Goal: Information Seeking & Learning: Learn about a topic

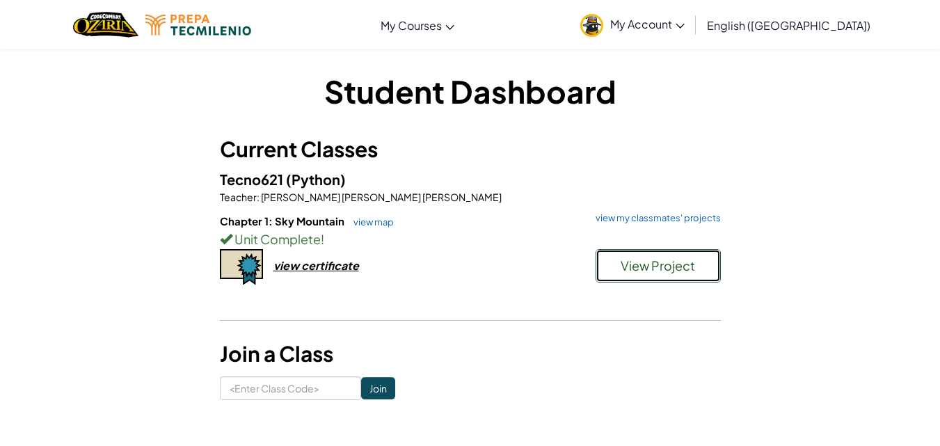
click at [610, 263] on button "View Project" at bounding box center [657, 265] width 125 height 33
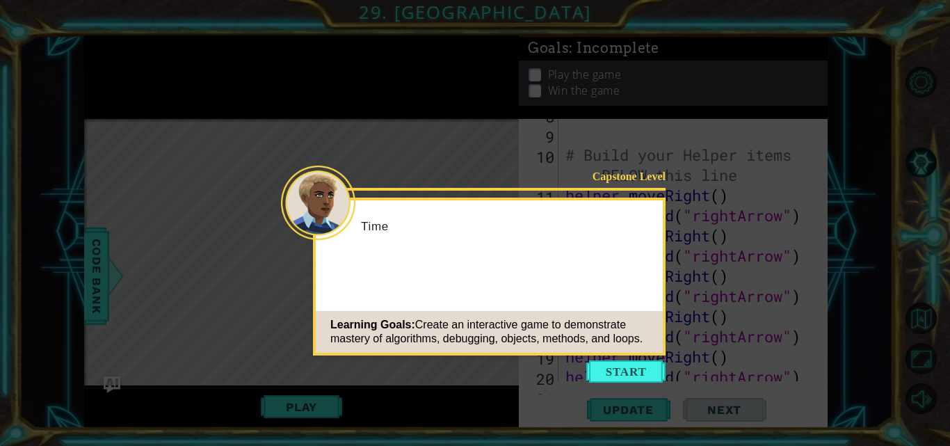
scroll to position [484, 0]
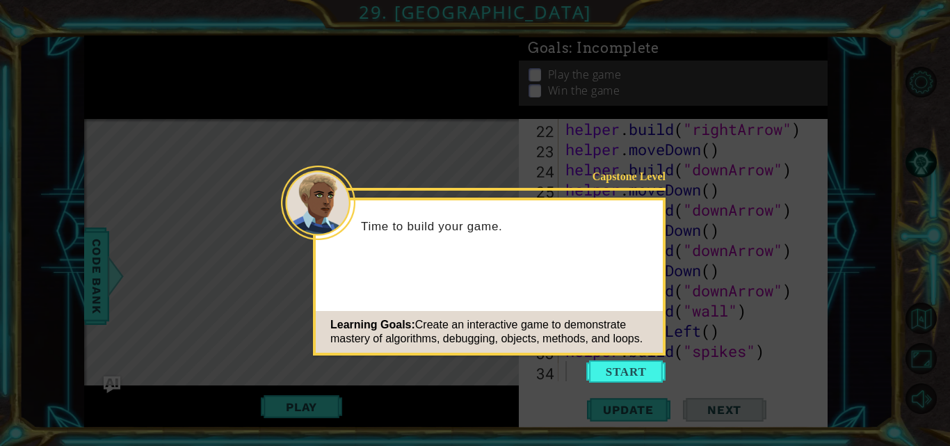
click at [615, 358] on icon at bounding box center [475, 223] width 950 height 446
click at [624, 373] on button "Start" at bounding box center [625, 371] width 79 height 22
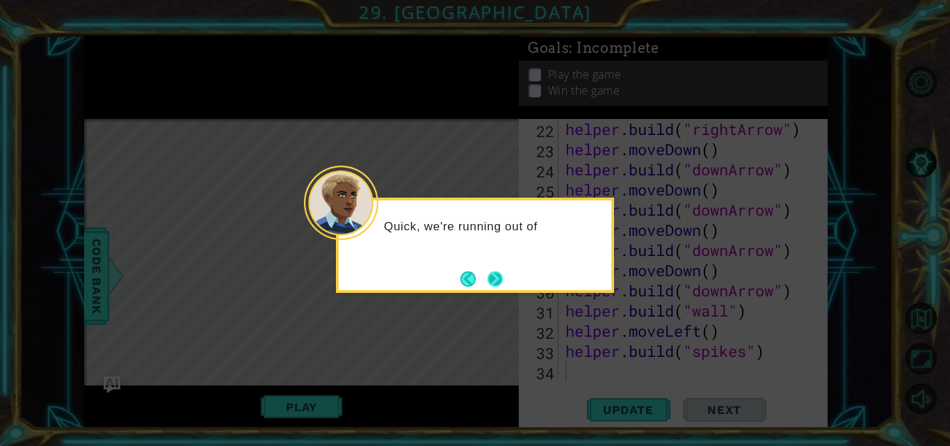
click at [488, 278] on button "Next" at bounding box center [495, 278] width 15 height 15
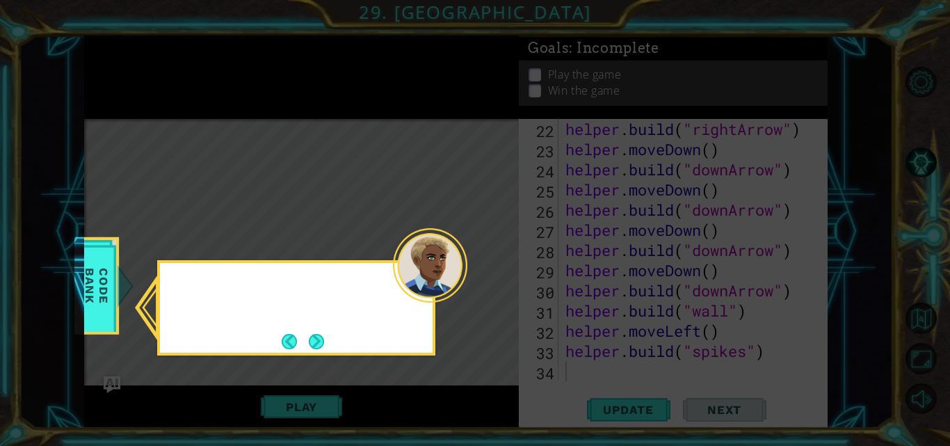
click at [487, 278] on icon at bounding box center [475, 223] width 950 height 446
click at [309, 342] on button "Next" at bounding box center [316, 341] width 15 height 15
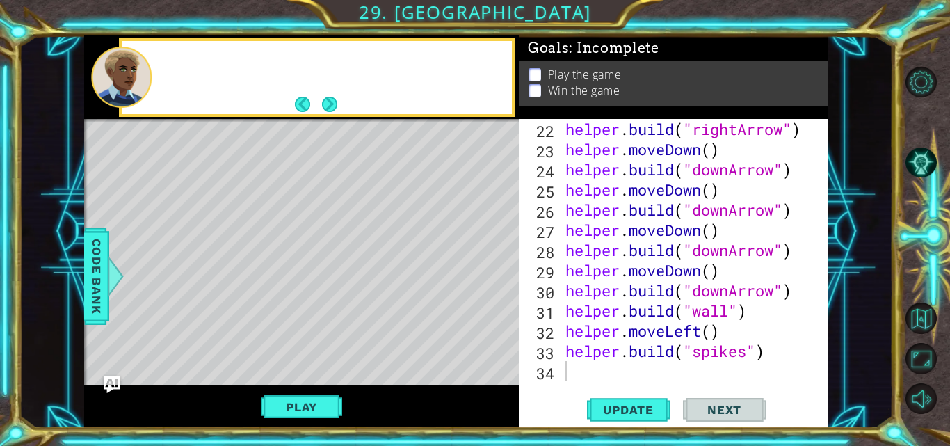
click at [307, 342] on div "Level Map" at bounding box center [405, 324] width 643 height 410
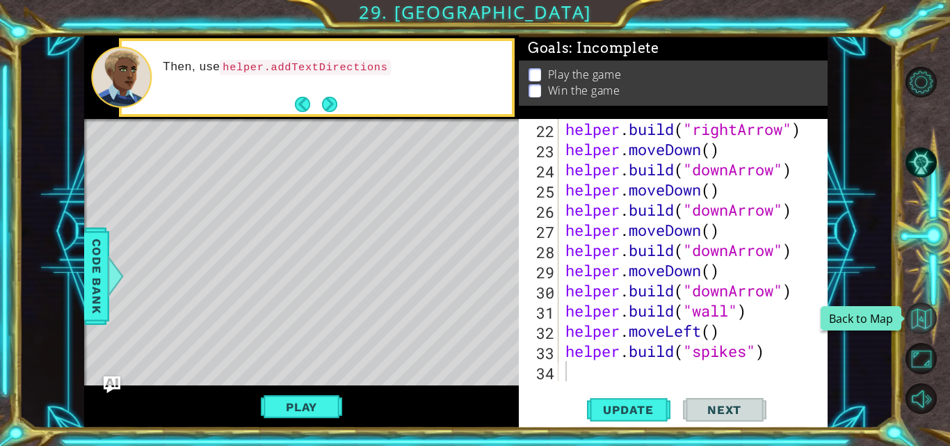
click at [919, 312] on button "Back to Map" at bounding box center [921, 318] width 31 height 31
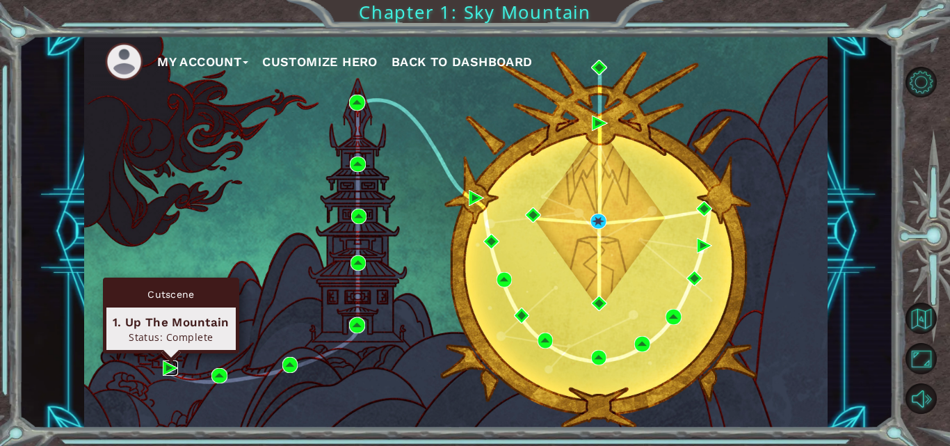
click at [169, 368] on img at bounding box center [170, 367] width 15 height 15
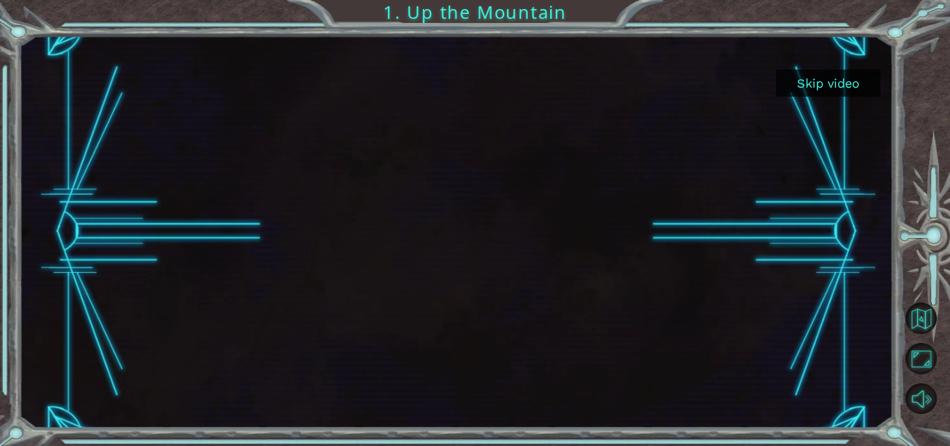
click at [867, 84] on button "Skip video" at bounding box center [828, 83] width 104 height 27
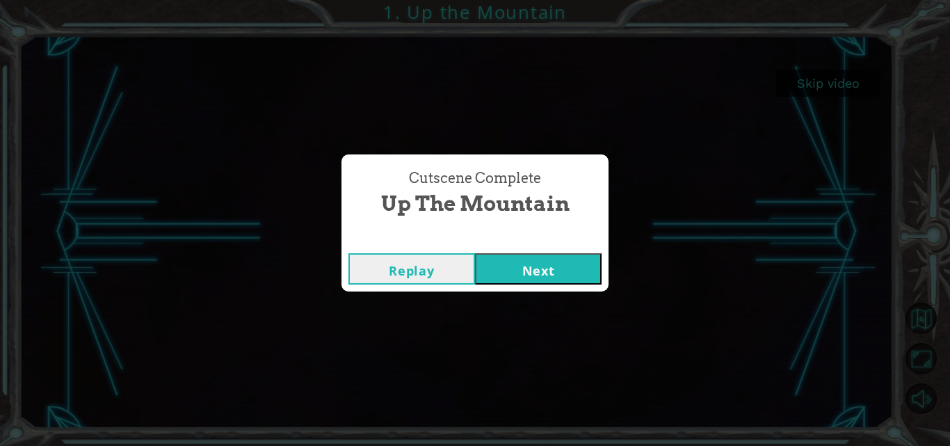
click at [556, 291] on div "Cutscene Complete Up the Mountain Replay Next" at bounding box center [475, 223] width 950 height 446
click at [547, 259] on button "Next" at bounding box center [538, 268] width 127 height 31
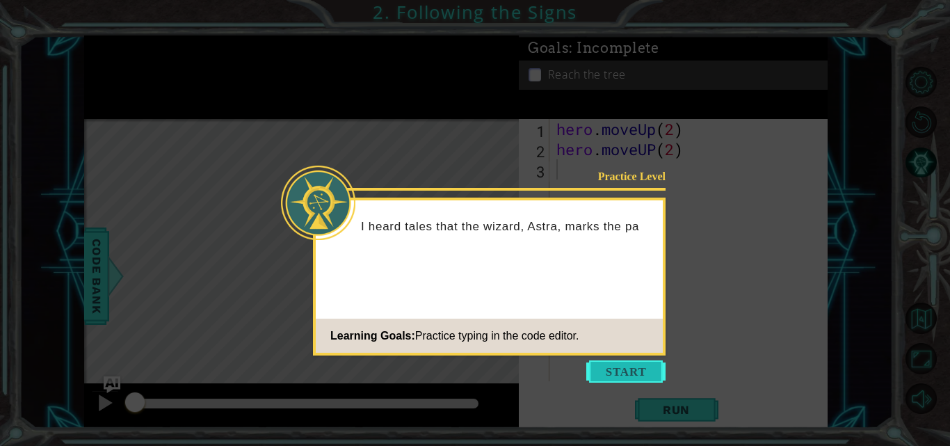
click at [615, 369] on button "Start" at bounding box center [625, 371] width 79 height 22
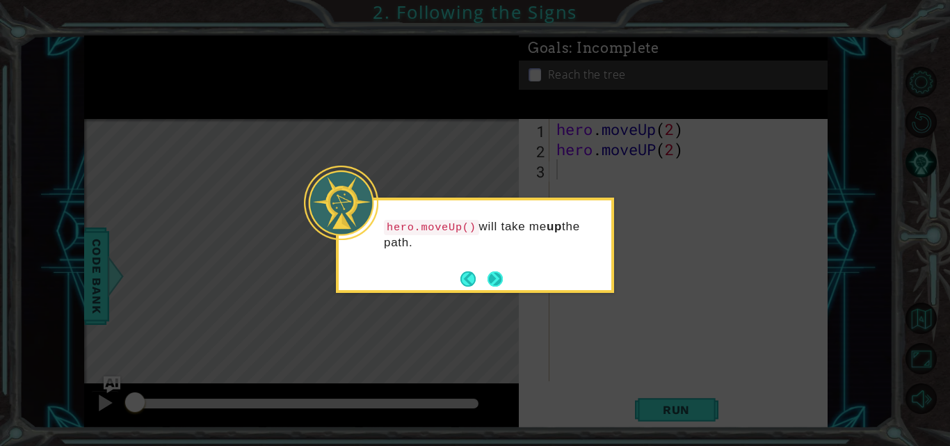
click at [508, 290] on div "hero.moveUp() will take me up the path." at bounding box center [475, 245] width 278 height 95
click at [503, 287] on div "hero.moveUp() will take me up the path." at bounding box center [475, 245] width 278 height 95
click at [499, 285] on button "Next" at bounding box center [495, 278] width 15 height 15
click at [499, 285] on icon at bounding box center [475, 223] width 950 height 446
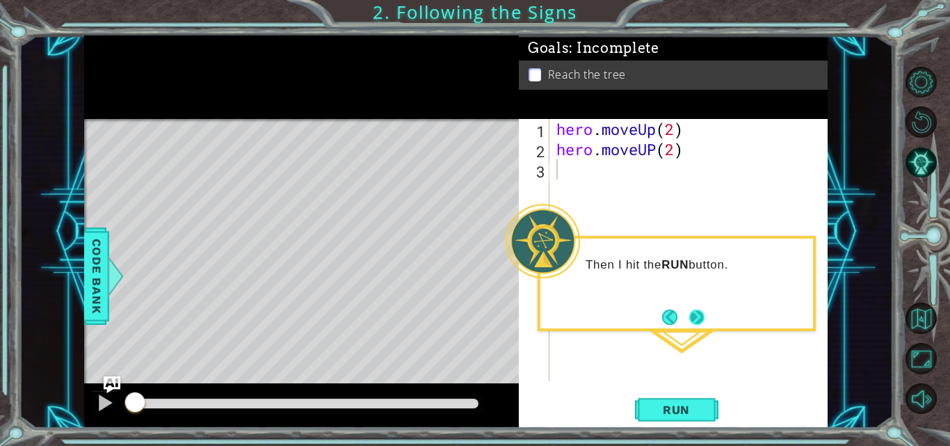
click at [705, 321] on button "Next" at bounding box center [696, 317] width 15 height 15
click at [707, 321] on div "hero . moveUp ( 2 ) hero . moveUP ( 2 )" at bounding box center [693, 270] width 278 height 303
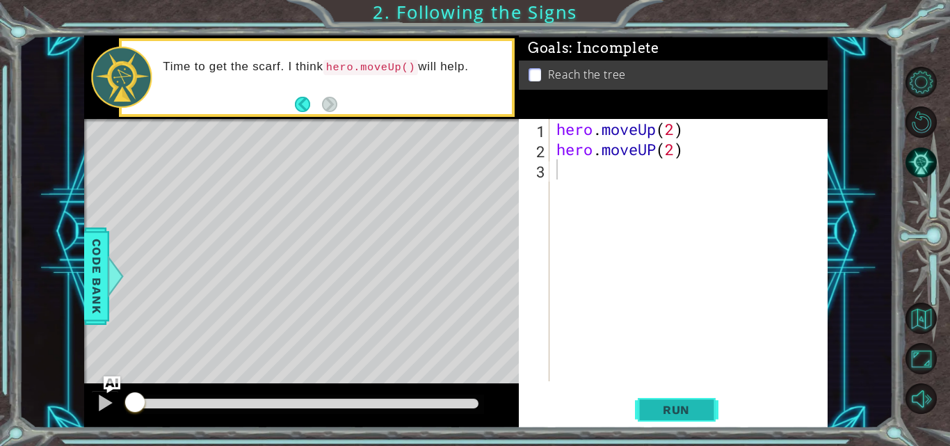
click at [689, 410] on span "Run" at bounding box center [676, 410] width 55 height 14
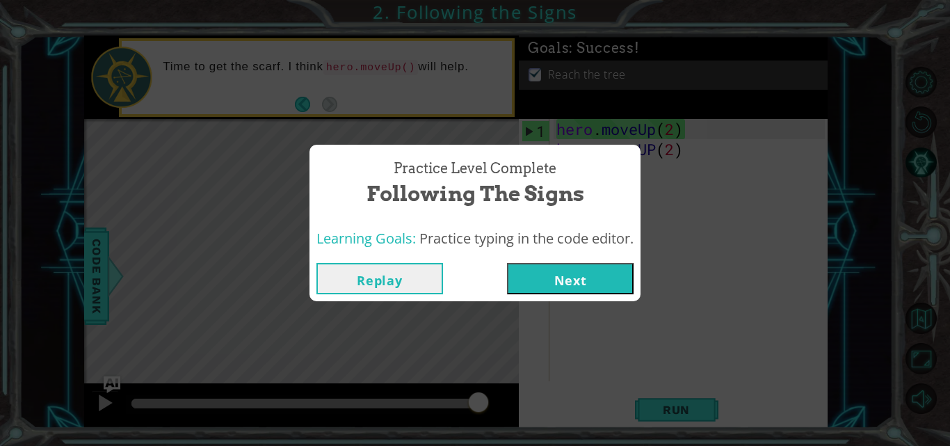
click at [556, 285] on button "Next" at bounding box center [570, 278] width 127 height 31
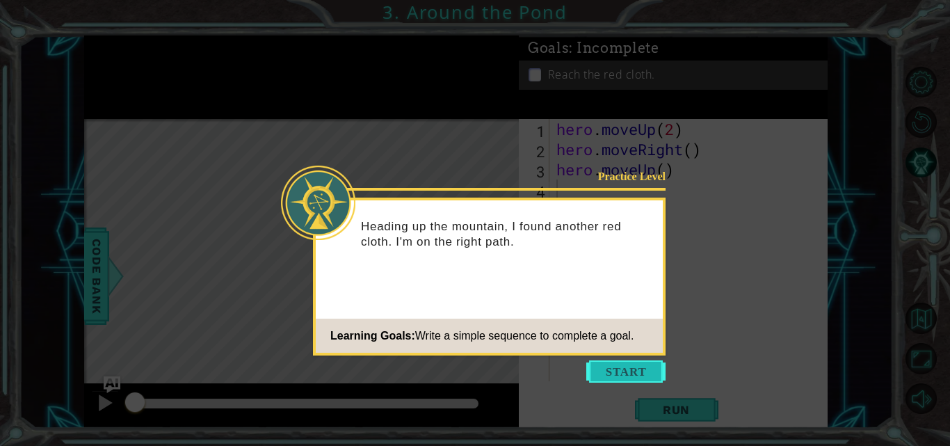
click at [633, 378] on button "Start" at bounding box center [625, 371] width 79 height 22
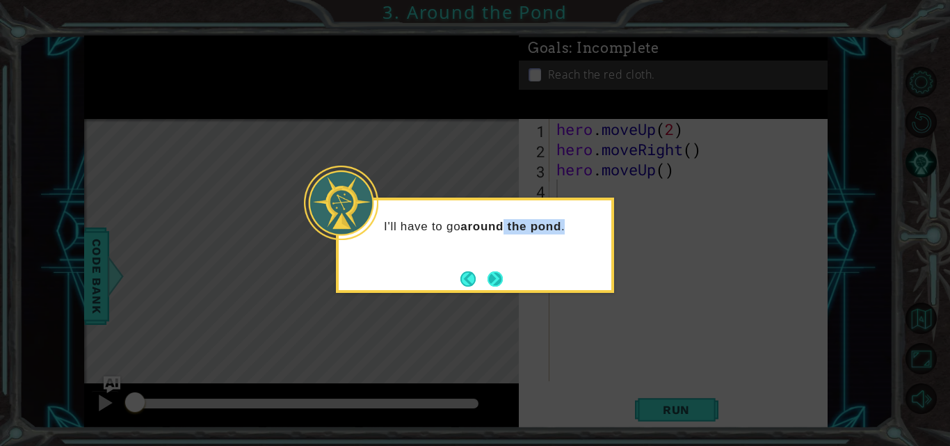
drag, startPoint x: 508, startPoint y: 284, endPoint x: 499, endPoint y: 281, distance: 10.1
click at [499, 281] on div "I'll have to go around the pond ." at bounding box center [475, 245] width 278 height 95
click at [499, 281] on button "Next" at bounding box center [495, 278] width 15 height 15
click at [499, 281] on icon at bounding box center [475, 223] width 950 height 446
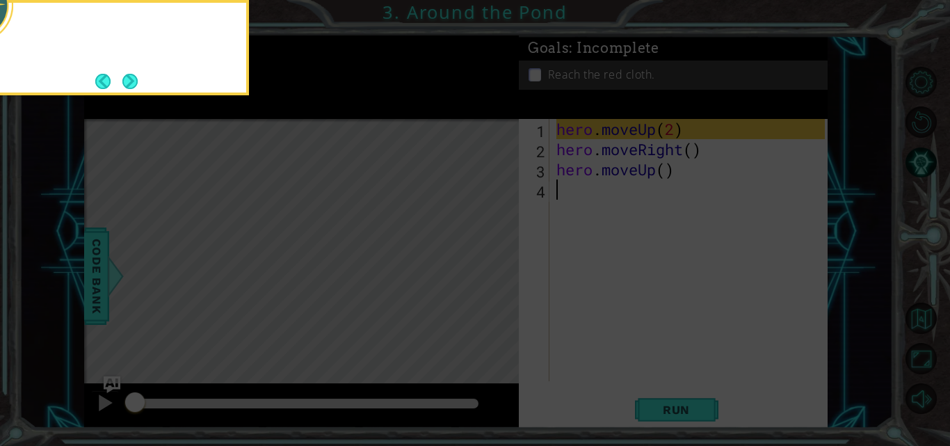
click at [499, 281] on icon at bounding box center [475, 67] width 950 height 758
click at [123, 83] on button "Next" at bounding box center [129, 81] width 15 height 15
click at [123, 83] on body "1 ההההההההההההההההההההההההההההההההההההההההההההההההההההההההההההההההההההההההההההה…" at bounding box center [475, 223] width 950 height 446
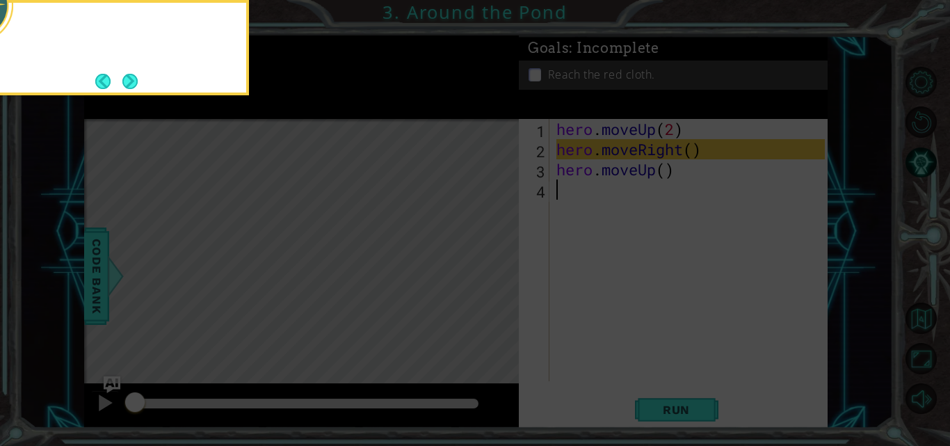
click at [123, 83] on button "Next" at bounding box center [129, 81] width 15 height 15
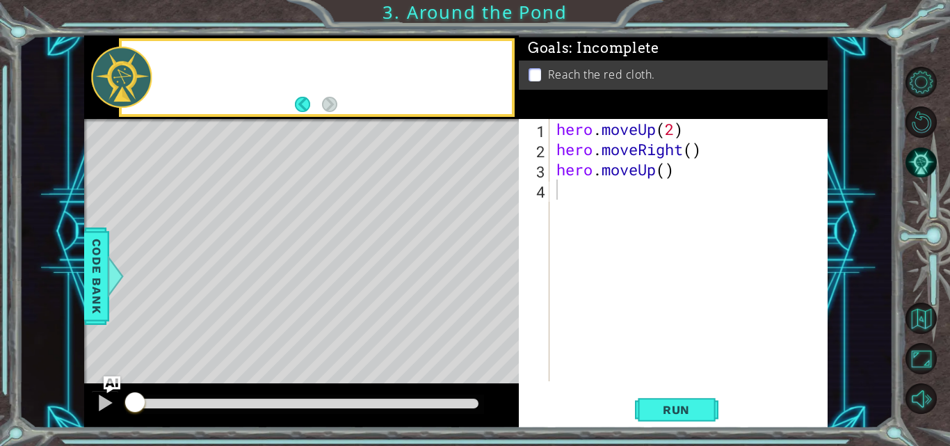
click at [123, 83] on div at bounding box center [121, 77] width 61 height 61
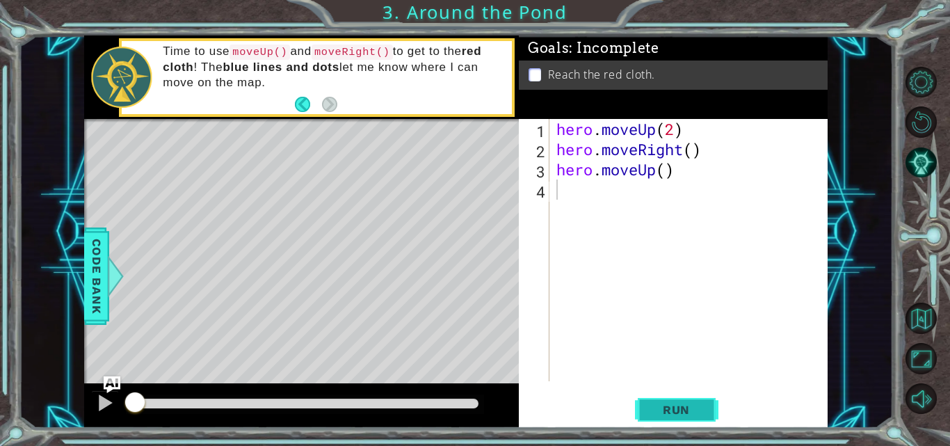
click at [659, 406] on span "Run" at bounding box center [676, 410] width 55 height 14
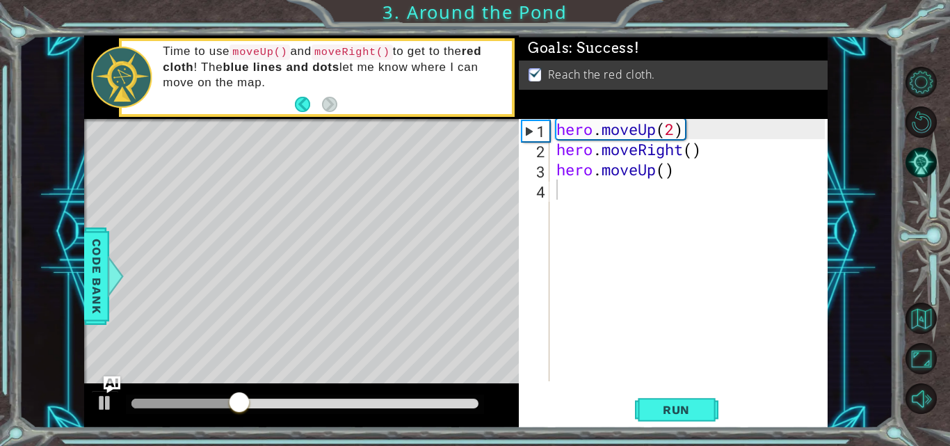
drag, startPoint x: 472, startPoint y: 409, endPoint x: 530, endPoint y: 401, distance: 58.9
click at [530, 401] on div "1 ההההההההההההההההההההההההההההההההההההההההההההההההההההההההההההההההההההההההההההה…" at bounding box center [456, 231] width 744 height 392
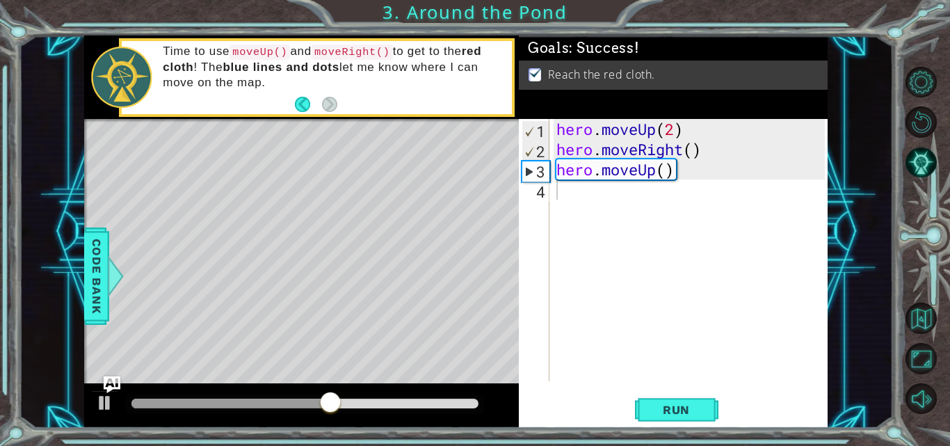
click at [476, 395] on div at bounding box center [305, 403] width 358 height 19
drag, startPoint x: 475, startPoint y: 403, endPoint x: 533, endPoint y: 423, distance: 61.2
click at [530, 423] on div "1 ההההההההההההההההההההההההההההההההההההההההההההההההההההההההההההההההההההההההההההה…" at bounding box center [456, 231] width 744 height 392
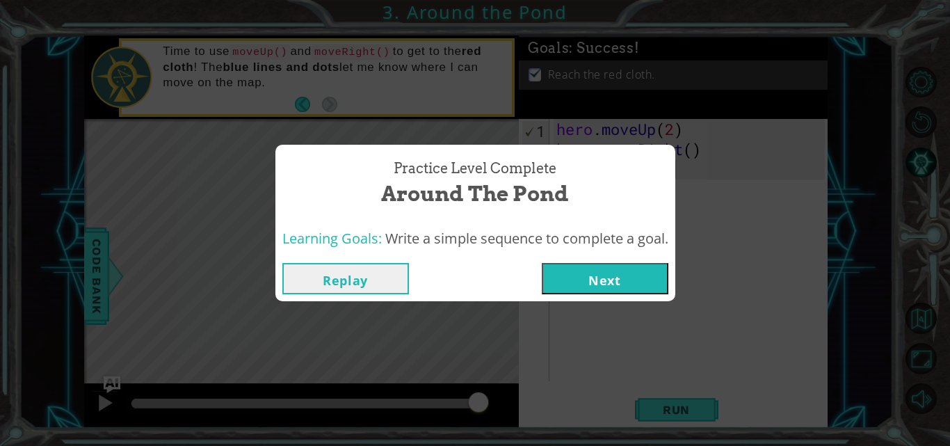
click at [568, 264] on button "Next" at bounding box center [605, 278] width 127 height 31
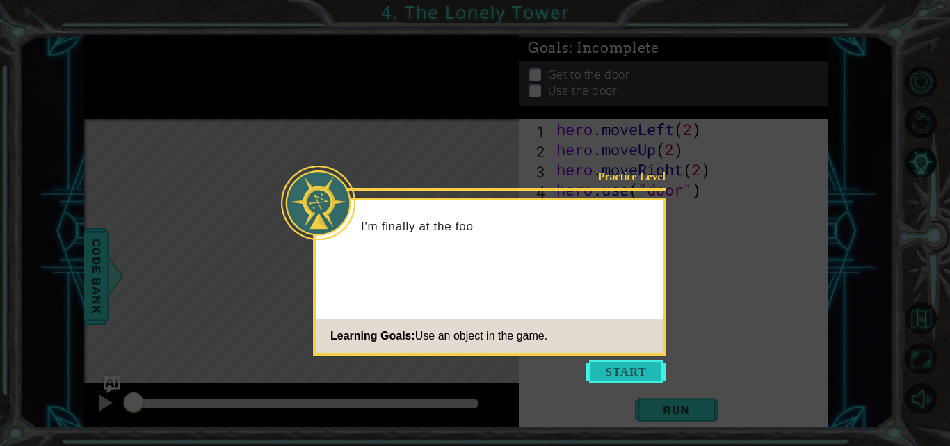
click at [611, 378] on button "Start" at bounding box center [625, 371] width 79 height 22
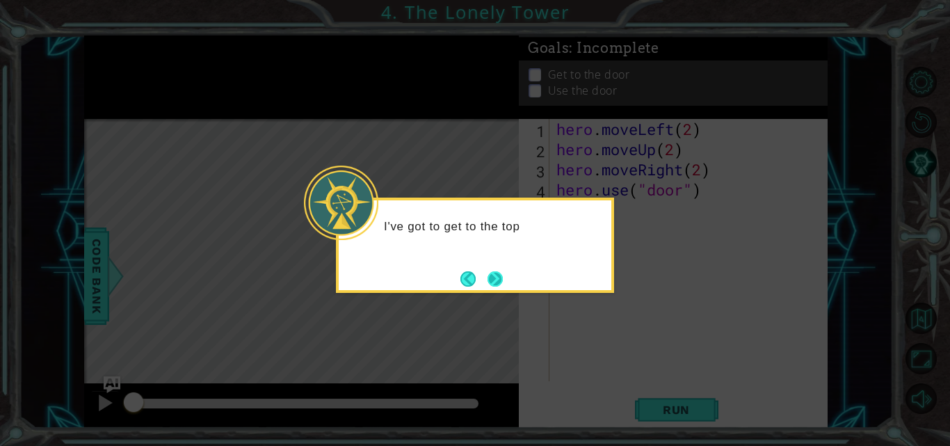
click at [493, 287] on button "Next" at bounding box center [495, 278] width 15 height 15
click at [493, 289] on footer at bounding box center [481, 279] width 42 height 21
click at [501, 271] on button "Next" at bounding box center [495, 278] width 15 height 15
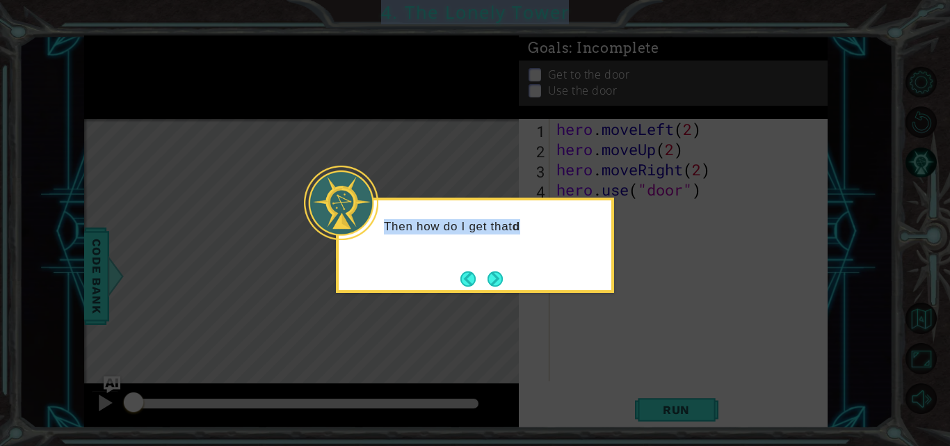
click at [501, 269] on icon at bounding box center [475, 223] width 950 height 446
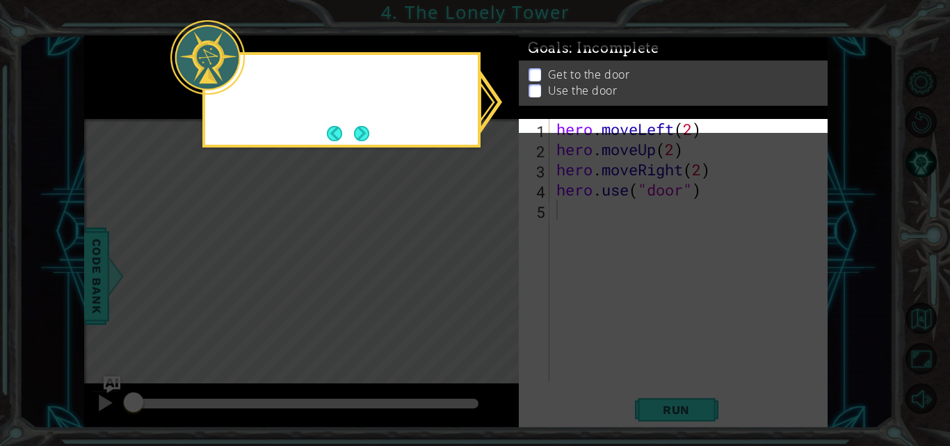
click at [501, 269] on icon at bounding box center [475, 223] width 950 height 446
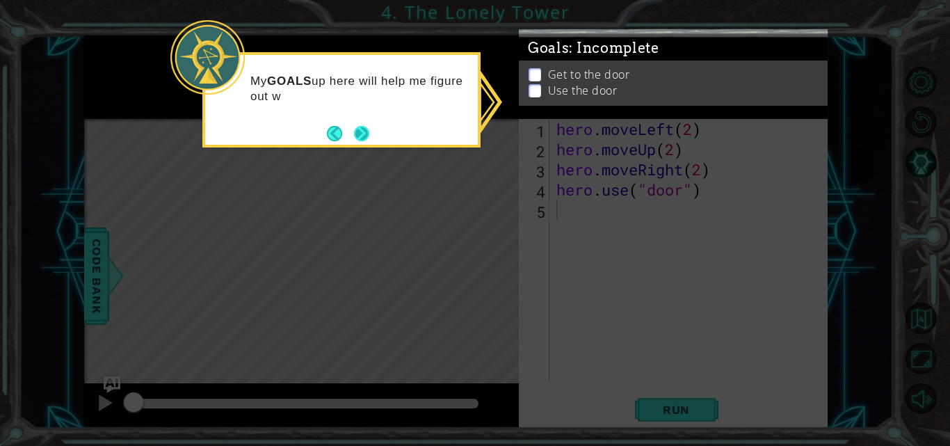
click at [360, 130] on button "Next" at bounding box center [361, 133] width 15 height 15
click at [360, 130] on icon at bounding box center [475, 223] width 950 height 446
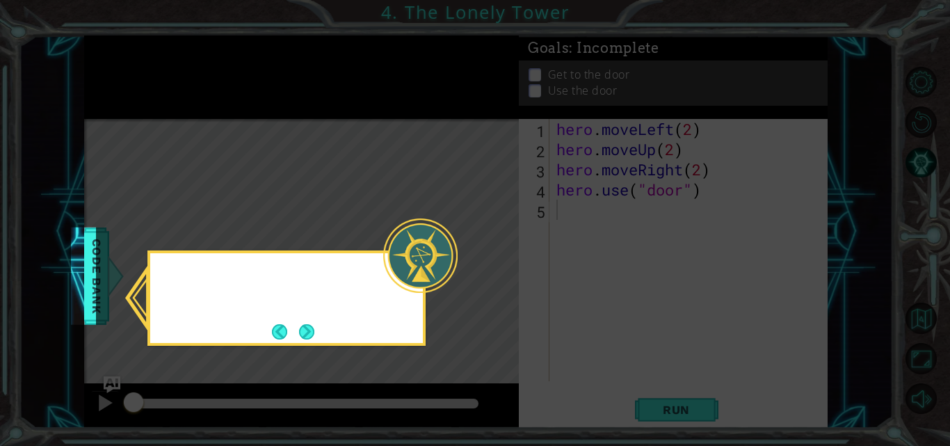
click at [360, 130] on icon at bounding box center [475, 223] width 950 height 446
click at [308, 339] on button "Next" at bounding box center [306, 331] width 15 height 15
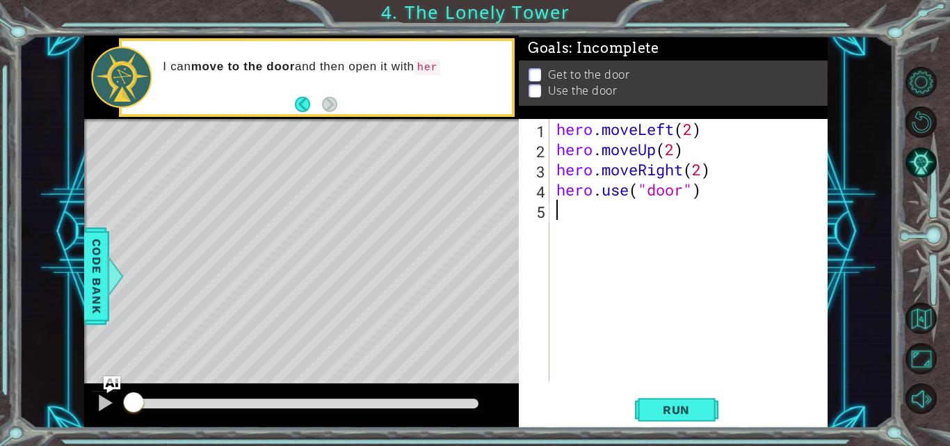
click at [463, 407] on div at bounding box center [304, 404] width 347 height 10
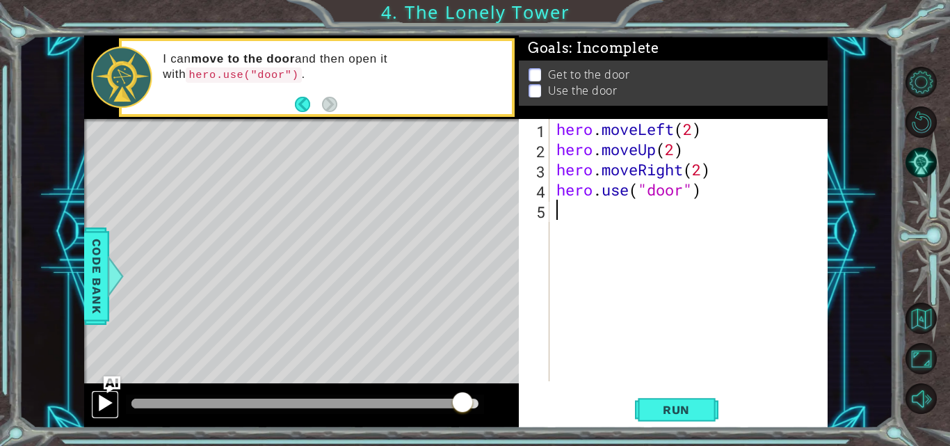
click at [115, 401] on button at bounding box center [105, 404] width 28 height 29
click at [666, 406] on span "Run" at bounding box center [676, 410] width 55 height 14
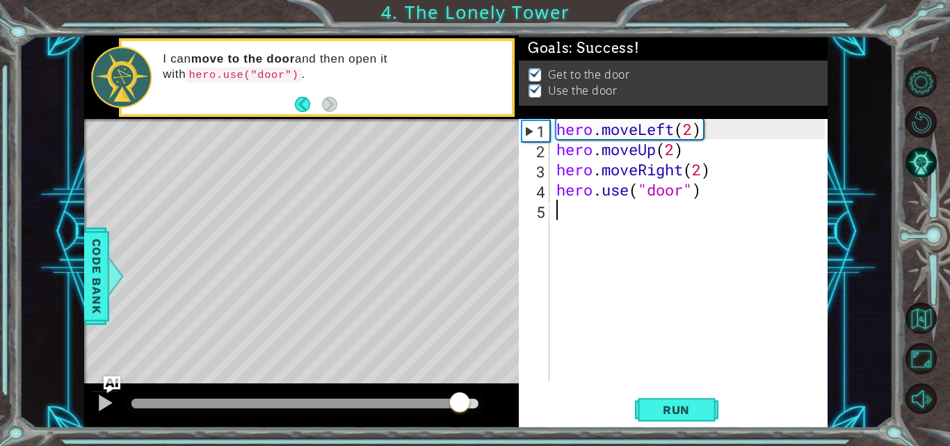
drag, startPoint x: 459, startPoint y: 401, endPoint x: 549, endPoint y: 408, distance: 90.0
click at [549, 408] on div "1 ההההההההההההההההההההההההההההההההההההההההההההההההההההההההההההההההההההההההההההה…" at bounding box center [456, 231] width 744 height 392
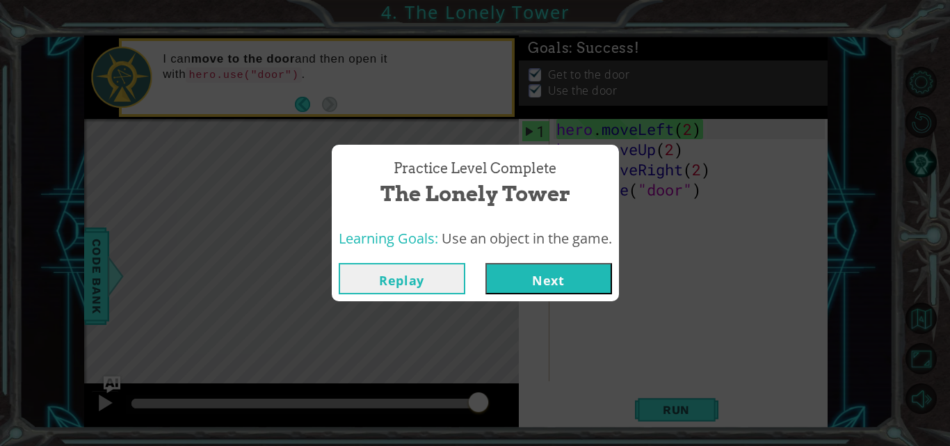
click at [554, 271] on button "Next" at bounding box center [549, 278] width 127 height 31
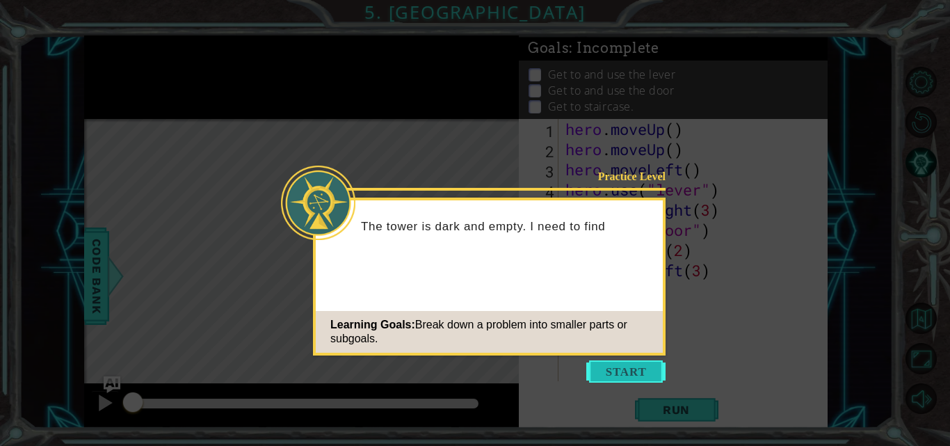
click at [600, 367] on button "Start" at bounding box center [625, 371] width 79 height 22
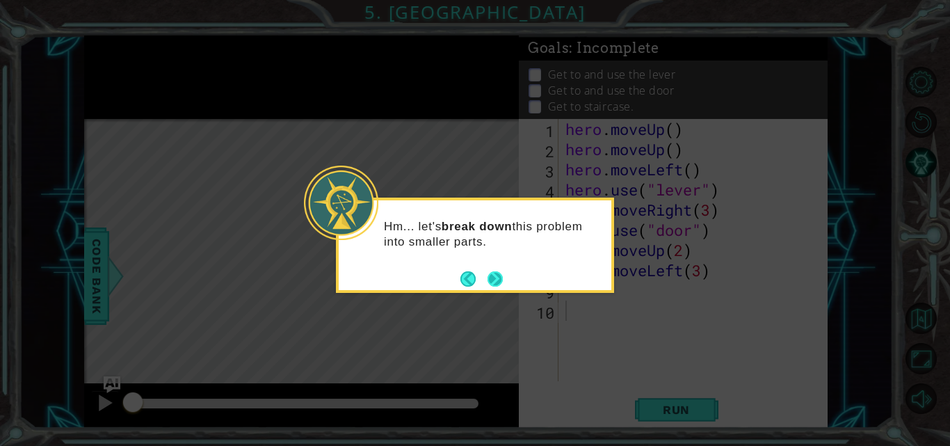
click at [492, 282] on button "Next" at bounding box center [495, 278] width 15 height 15
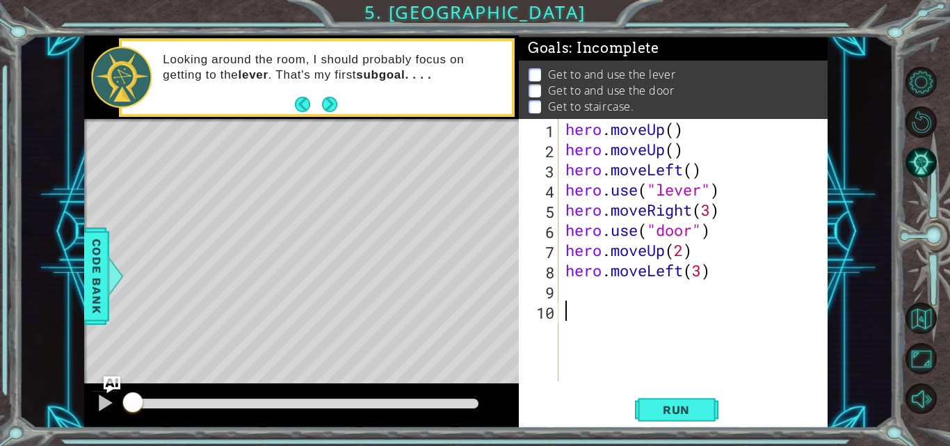
click at [690, 151] on div "hero . moveUp ( ) hero . moveUp ( ) hero . moveLeft ( ) hero . use ( "lever" ) …" at bounding box center [697, 270] width 269 height 303
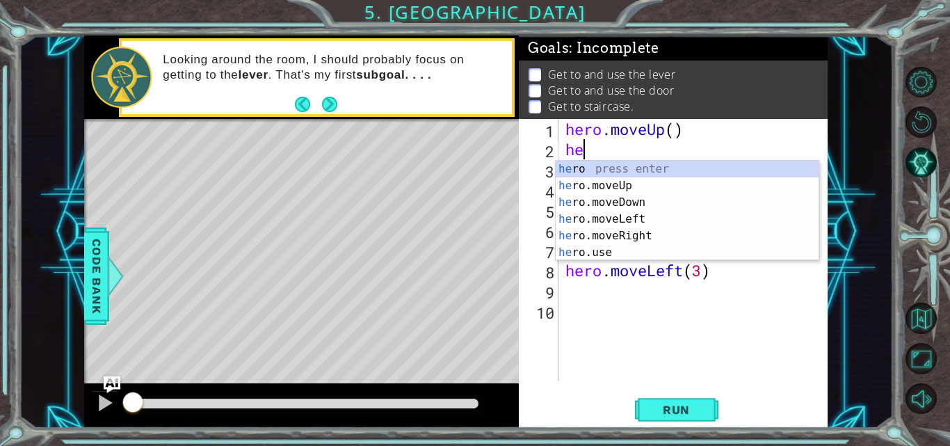
type textarea "h"
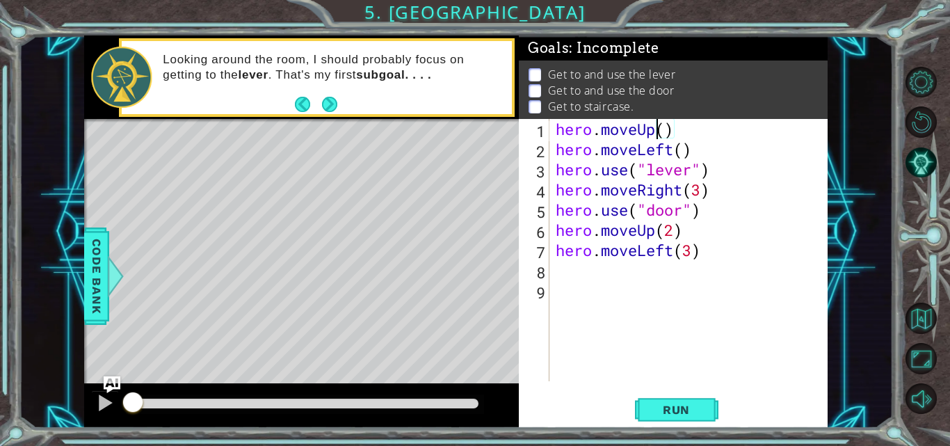
click at [662, 129] on div "hero . moveUp ( ) hero . moveLeft ( ) hero . use ( "lever" ) hero . moveRight (…" at bounding box center [692, 270] width 279 height 303
click at [695, 396] on button "Run" at bounding box center [676, 409] width 83 height 31
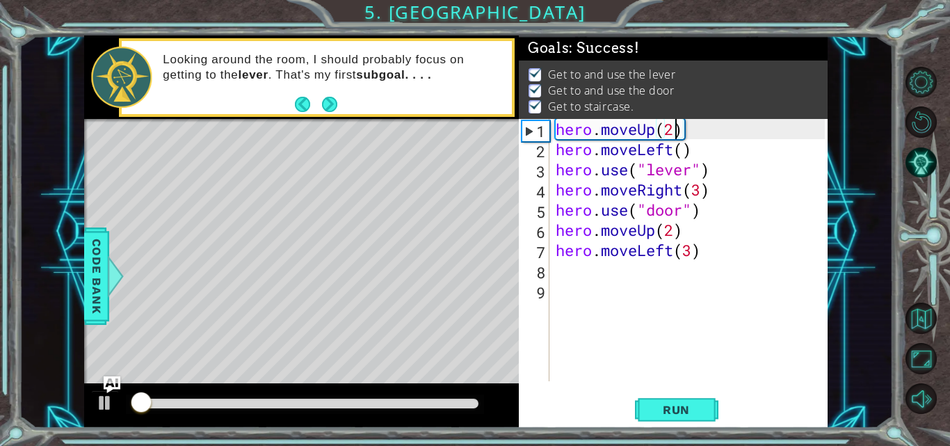
click at [461, 403] on div at bounding box center [304, 404] width 347 height 10
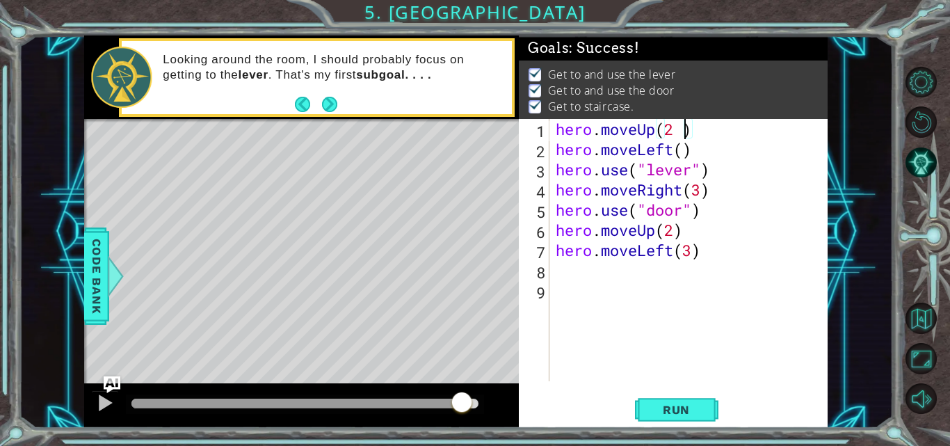
type textarea "hero.moveUp(2)"
click at [102, 402] on div at bounding box center [105, 403] width 18 height 18
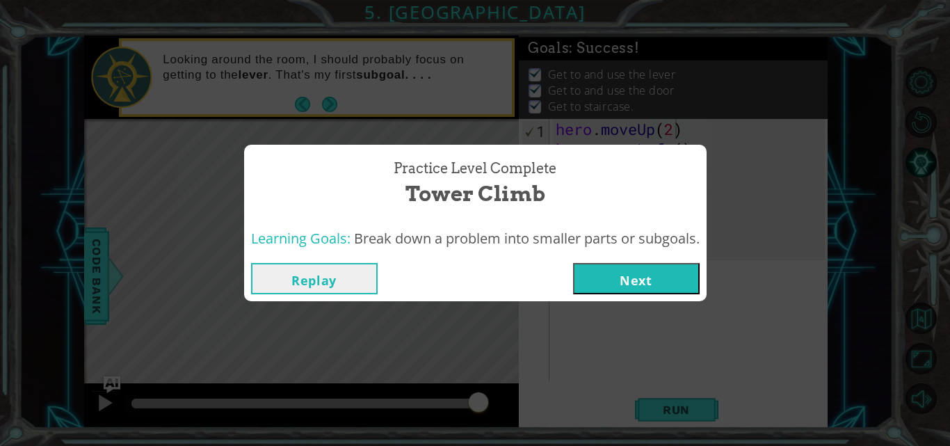
click at [635, 277] on button "Next" at bounding box center [636, 278] width 127 height 31
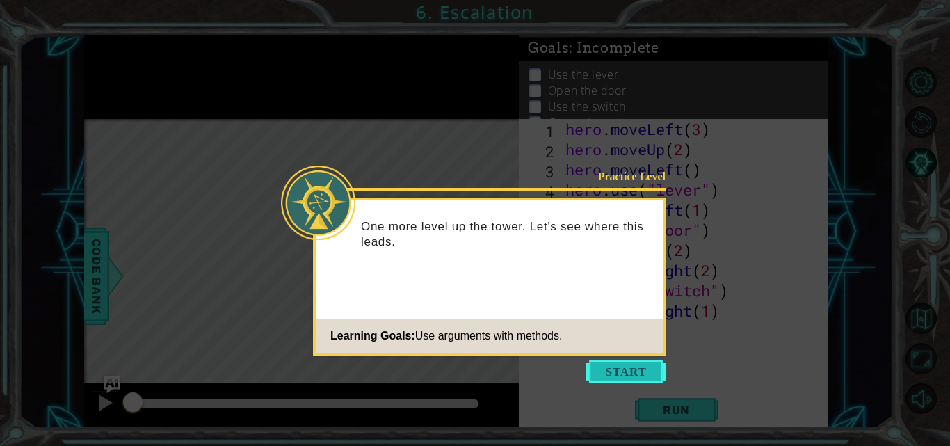
click at [641, 381] on button "Start" at bounding box center [625, 371] width 79 height 22
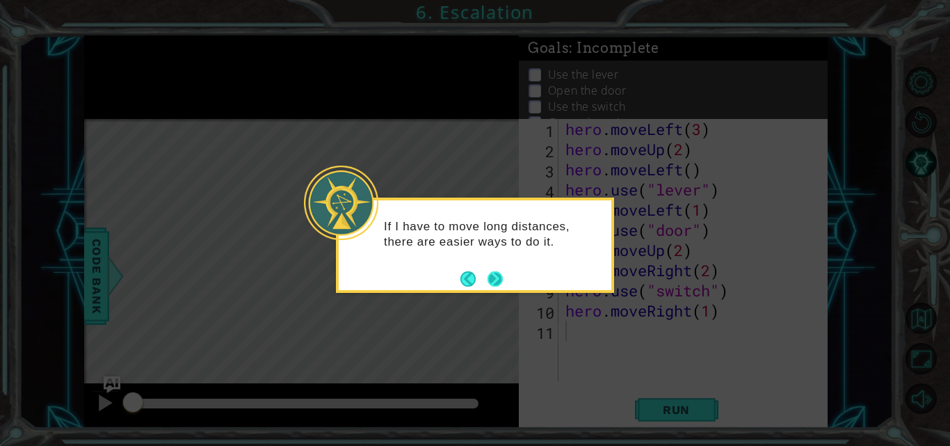
click at [488, 276] on button "Next" at bounding box center [495, 278] width 15 height 15
click at [486, 276] on icon at bounding box center [475, 223] width 950 height 446
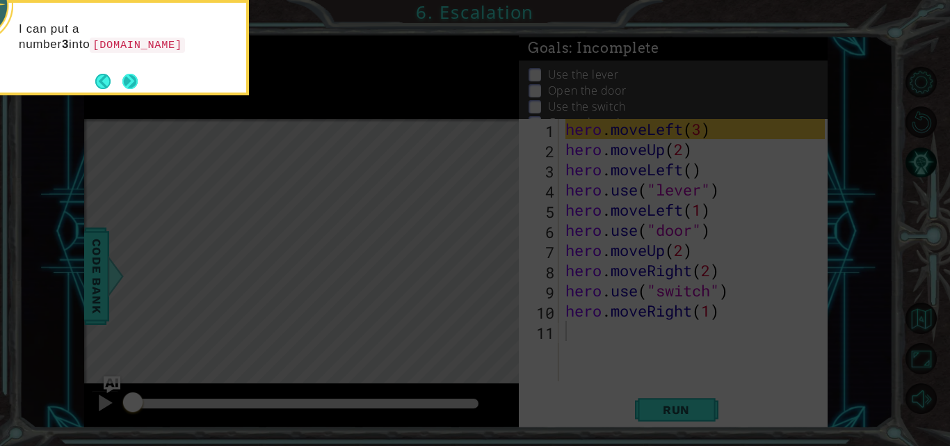
click at [122, 77] on button "Next" at bounding box center [129, 81] width 15 height 15
click at [121, 77] on icon at bounding box center [475, 67] width 950 height 758
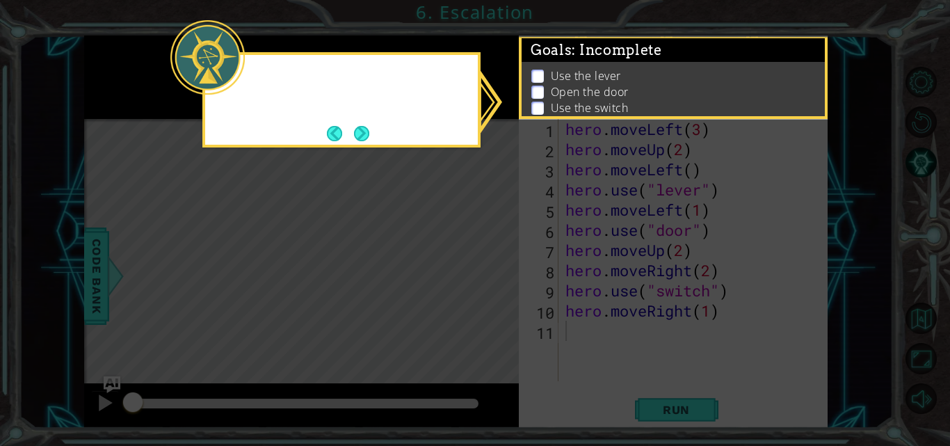
click at [121, 77] on icon at bounding box center [475, 223] width 950 height 446
click at [370, 136] on button "Next" at bounding box center [362, 133] width 16 height 16
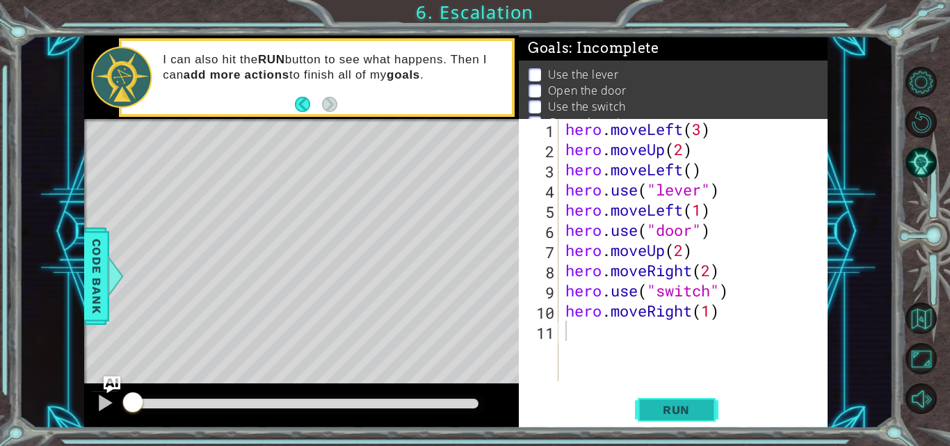
click at [643, 417] on button "Run" at bounding box center [676, 409] width 83 height 31
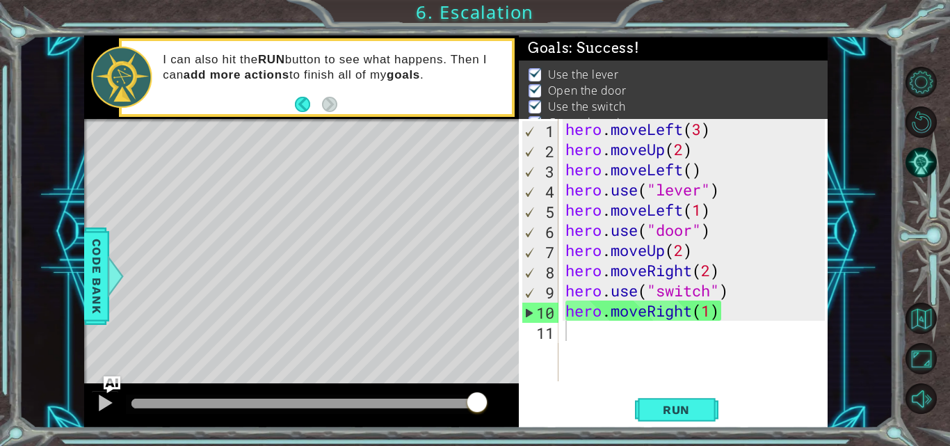
click at [476, 404] on div at bounding box center [304, 404] width 347 height 10
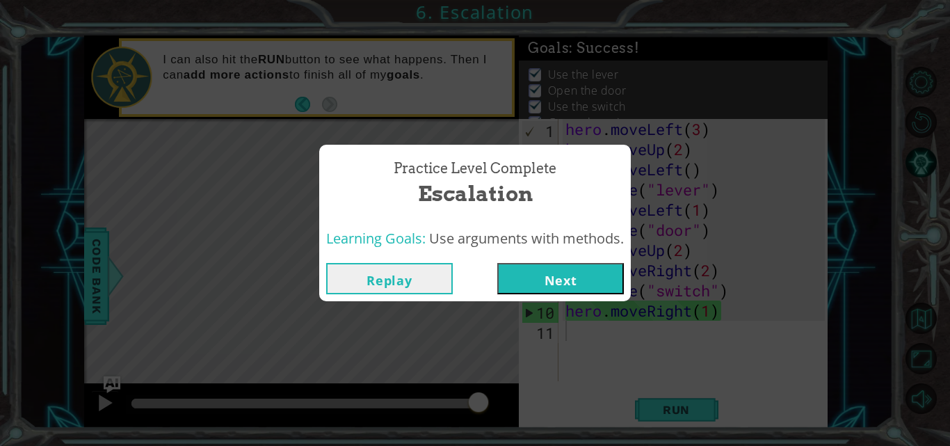
click at [564, 271] on button "Next" at bounding box center [560, 278] width 127 height 31
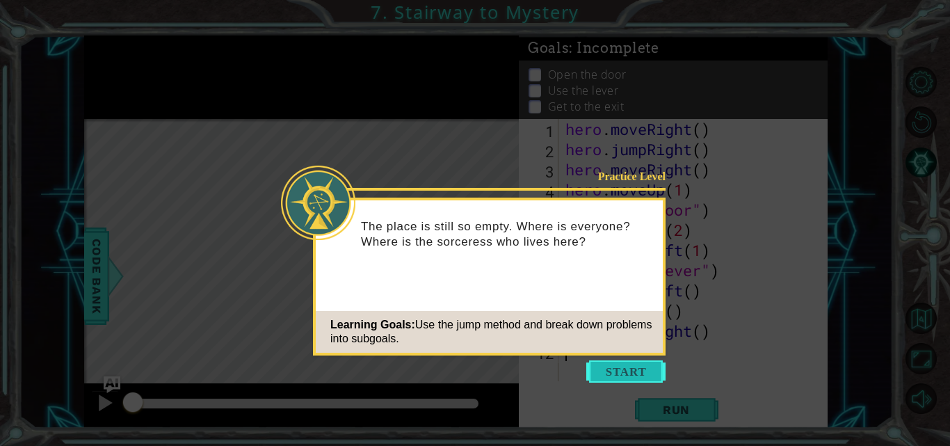
click at [608, 377] on button "Start" at bounding box center [625, 371] width 79 height 22
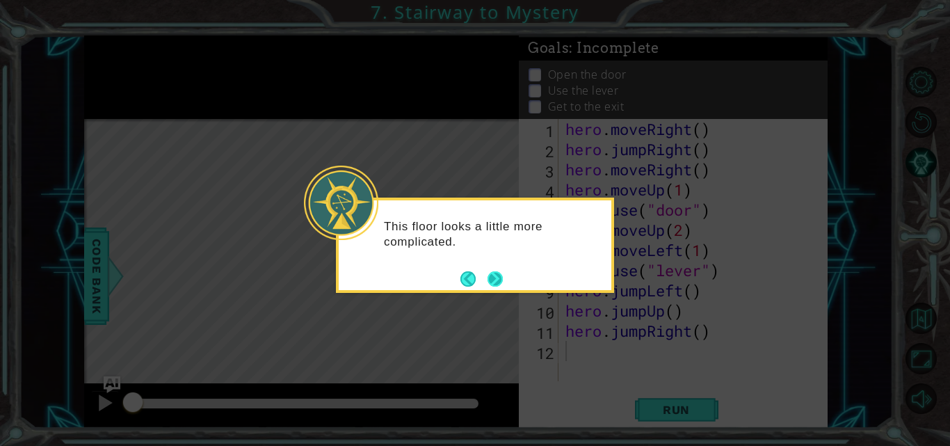
click at [489, 280] on button "Next" at bounding box center [495, 278] width 15 height 15
click at [489, 280] on div "Level Map" at bounding box center [405, 324] width 643 height 410
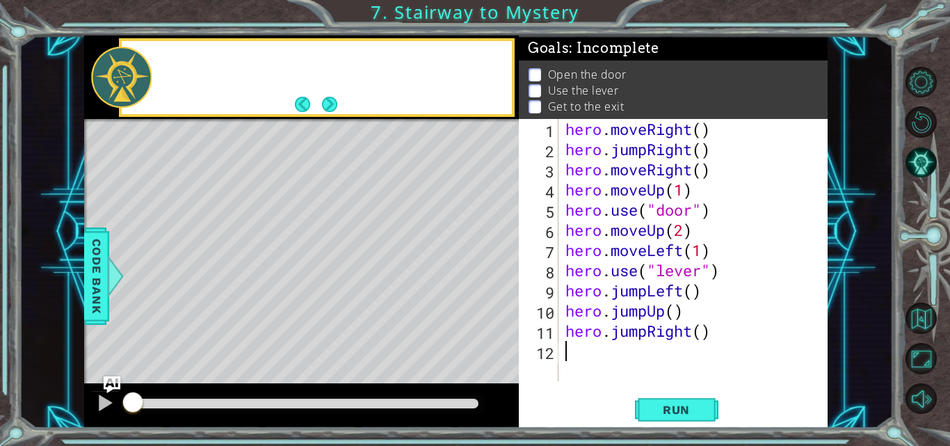
click at [489, 280] on div "Level Map" at bounding box center [405, 324] width 643 height 410
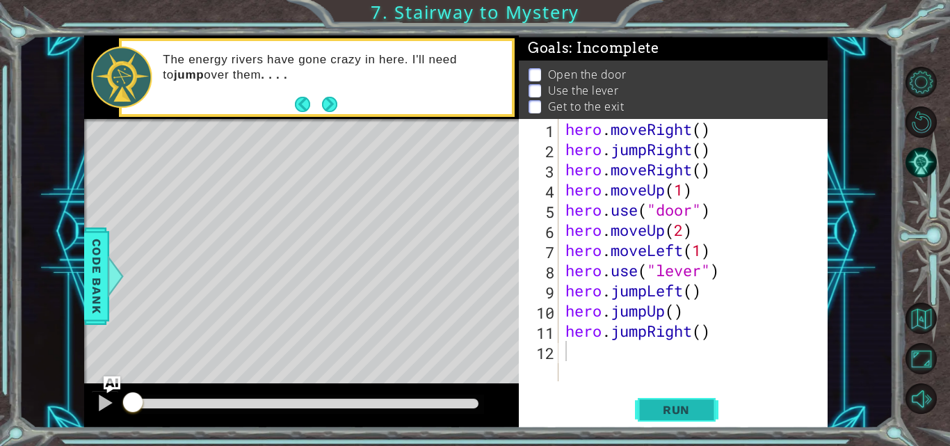
click at [678, 411] on span "Run" at bounding box center [676, 410] width 55 height 14
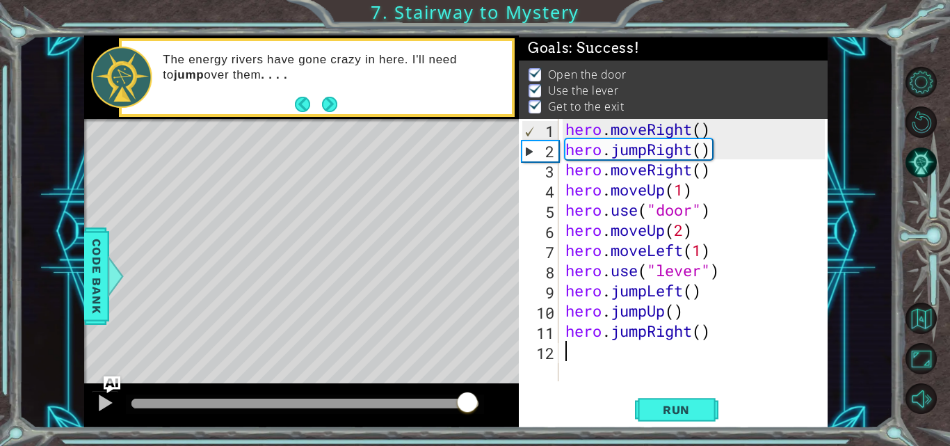
click at [467, 403] on div at bounding box center [304, 404] width 347 height 10
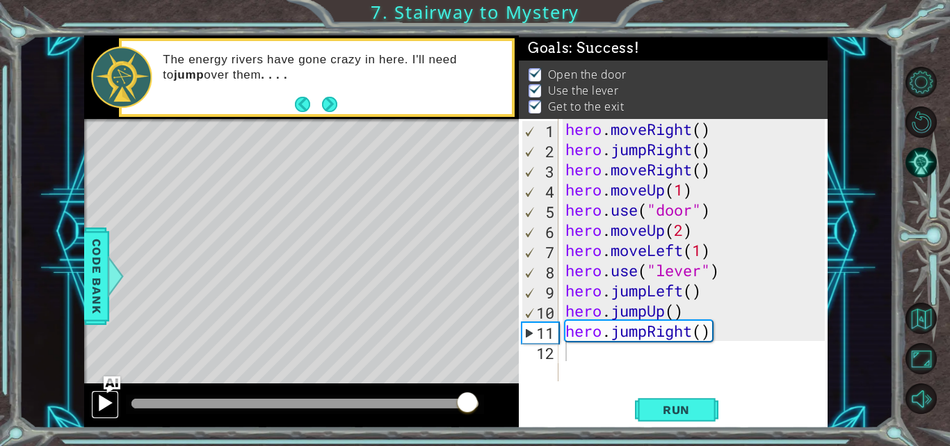
click at [106, 400] on div at bounding box center [105, 403] width 18 height 18
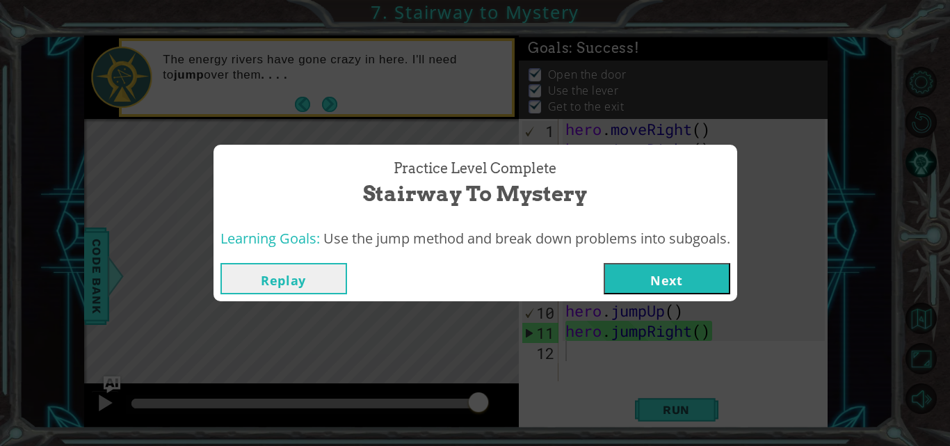
click at [696, 275] on button "Next" at bounding box center [667, 278] width 127 height 31
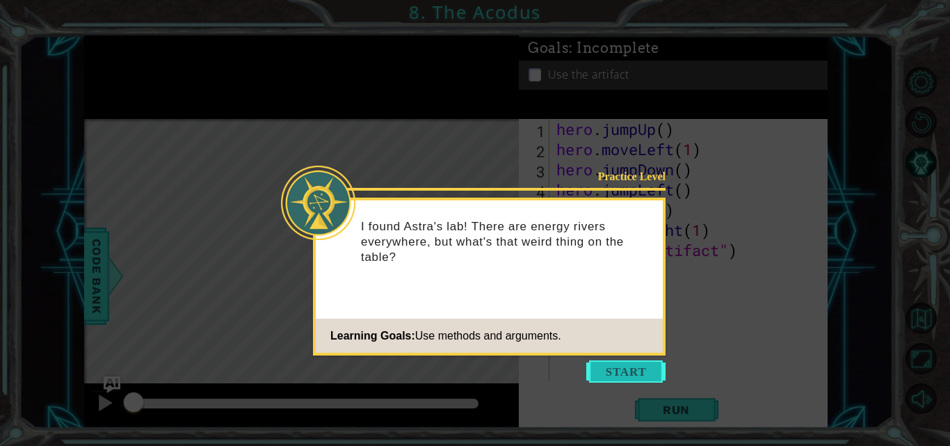
click at [616, 371] on button "Start" at bounding box center [625, 371] width 79 height 22
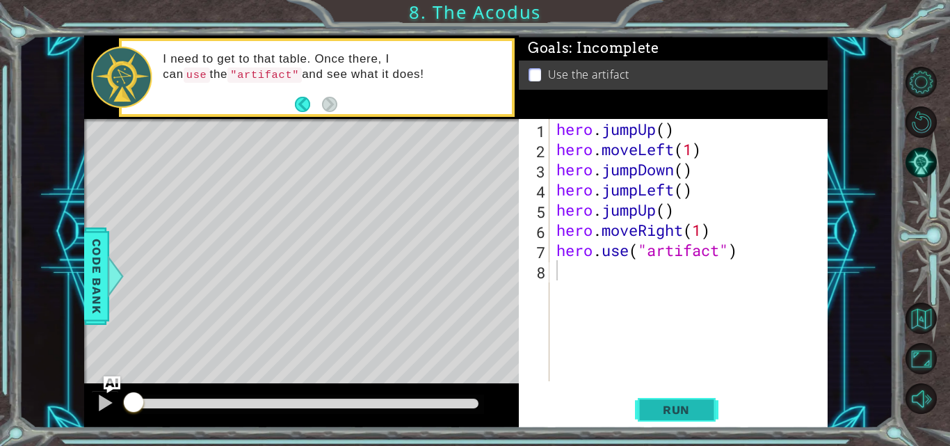
click at [666, 410] on span "Run" at bounding box center [676, 410] width 55 height 14
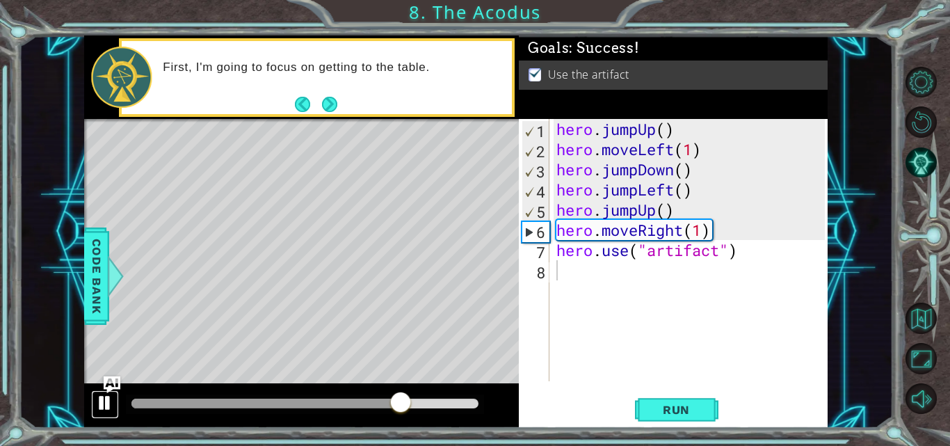
click at [106, 397] on div at bounding box center [105, 403] width 18 height 18
click at [684, 416] on span "Run" at bounding box center [676, 410] width 55 height 14
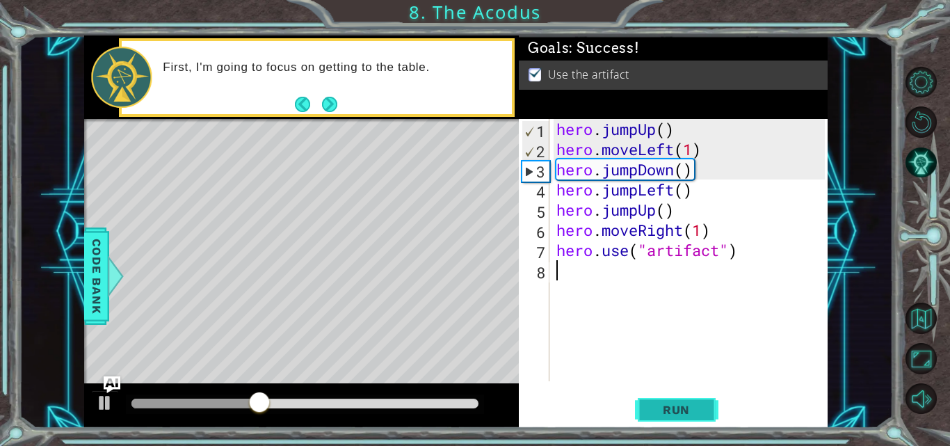
click at [684, 416] on span "Run" at bounding box center [676, 410] width 55 height 14
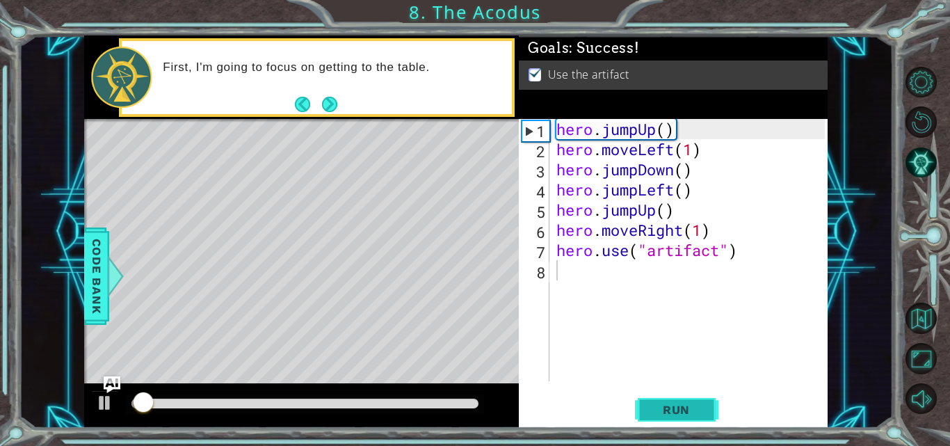
click at [684, 416] on span "Run" at bounding box center [676, 410] width 55 height 14
click at [479, 404] on div at bounding box center [305, 403] width 358 height 19
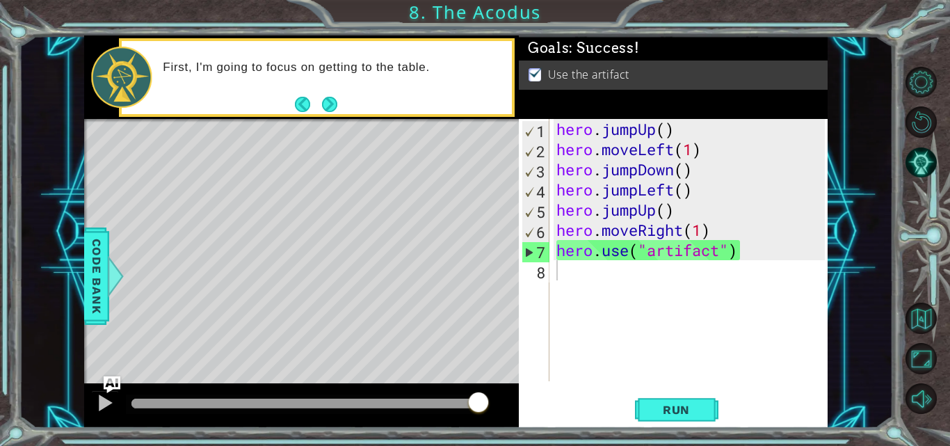
click at [478, 404] on div at bounding box center [304, 404] width 347 height 10
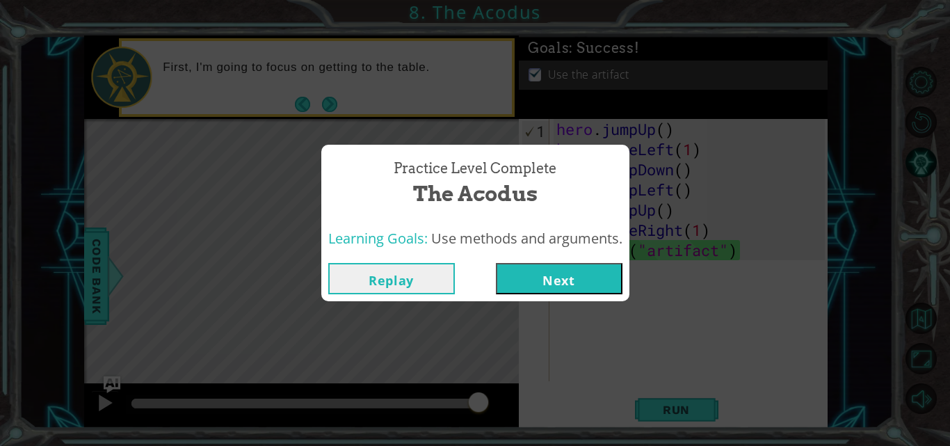
click at [561, 291] on button "Next" at bounding box center [559, 278] width 127 height 31
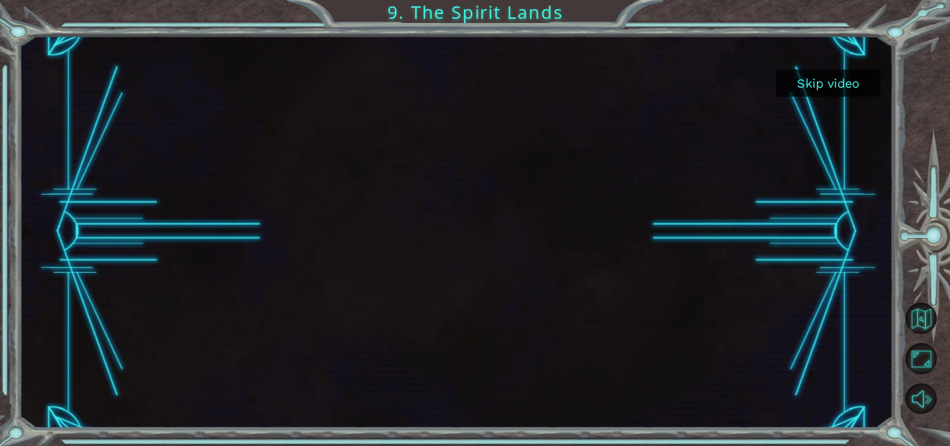
click at [852, 93] on div "Skip video" at bounding box center [456, 231] width 874 height 392
click at [852, 93] on button "Skip video" at bounding box center [828, 83] width 104 height 27
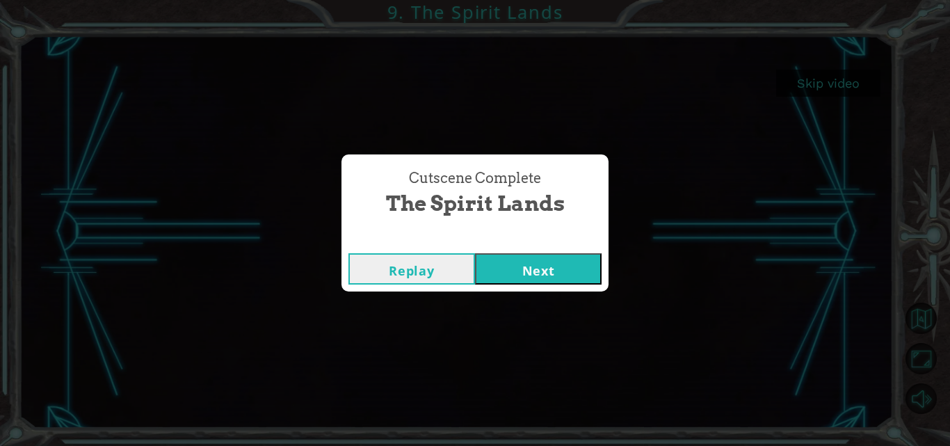
click at [567, 272] on button "Next" at bounding box center [538, 268] width 127 height 31
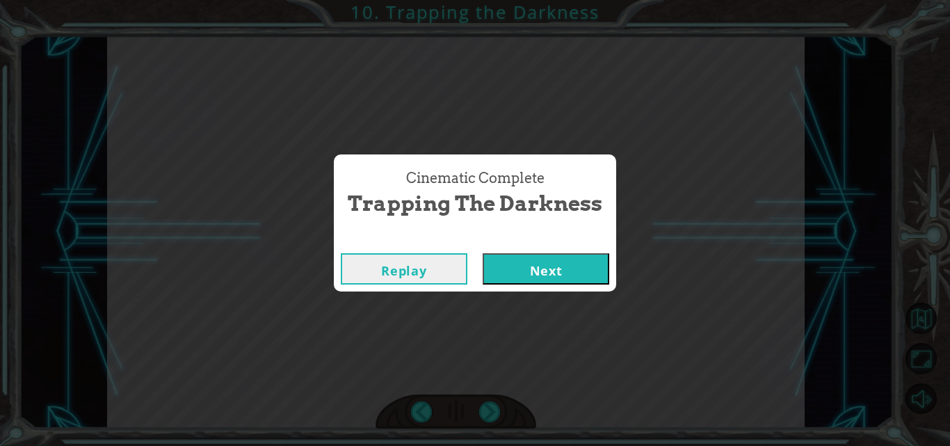
click at [567, 272] on button "Next" at bounding box center [546, 268] width 127 height 31
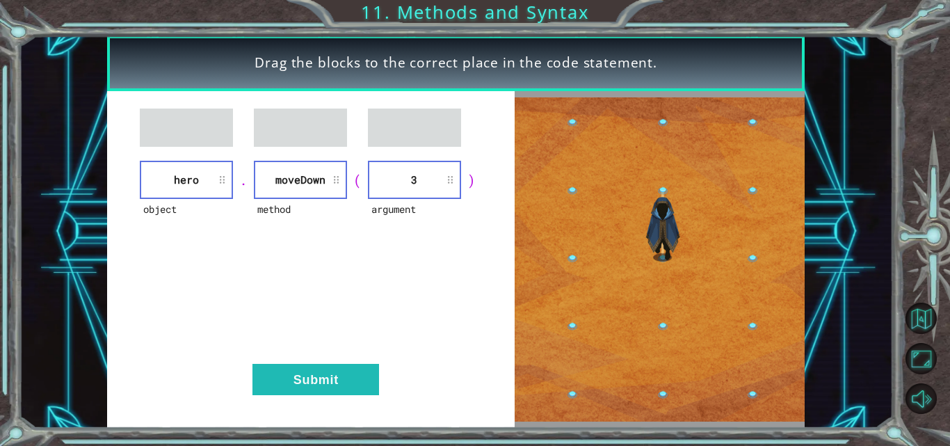
click at [246, 180] on div "." at bounding box center [243, 179] width 21 height 19
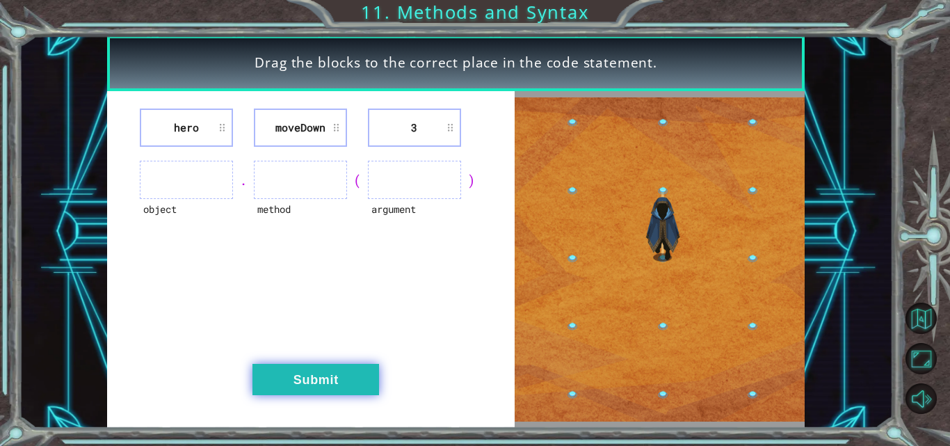
click at [317, 374] on button "Submit" at bounding box center [316, 379] width 127 height 31
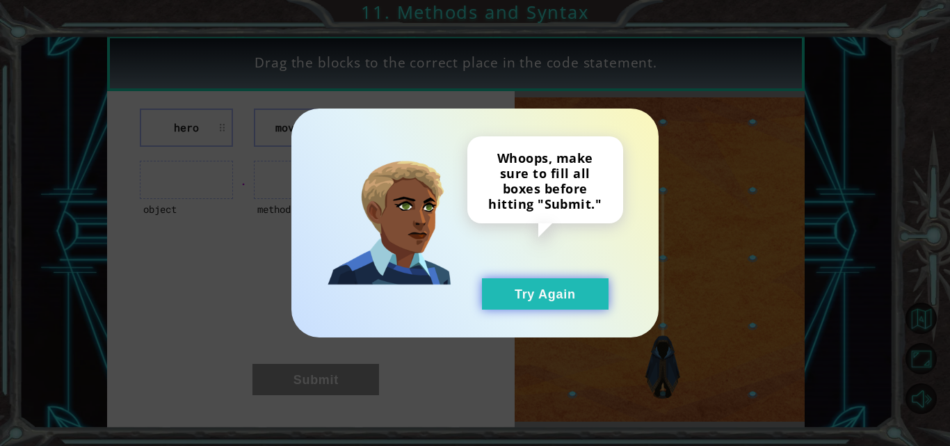
click at [518, 303] on button "Try Again" at bounding box center [545, 293] width 127 height 31
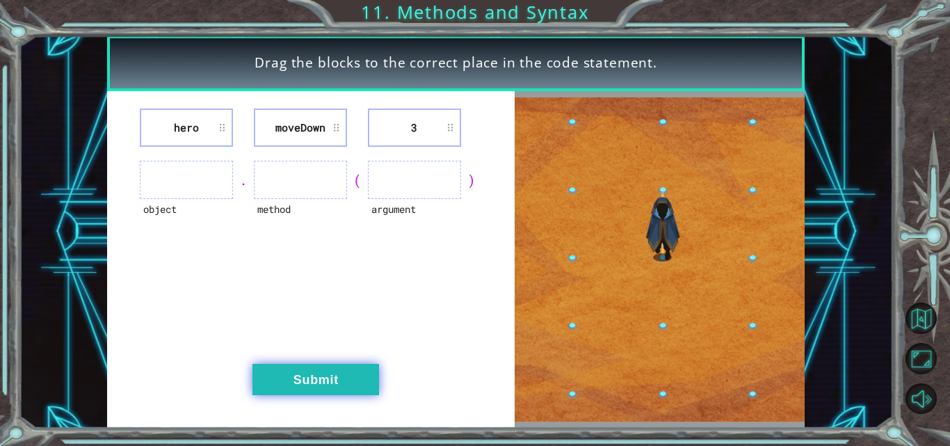
click at [346, 390] on button "Submit" at bounding box center [316, 379] width 127 height 31
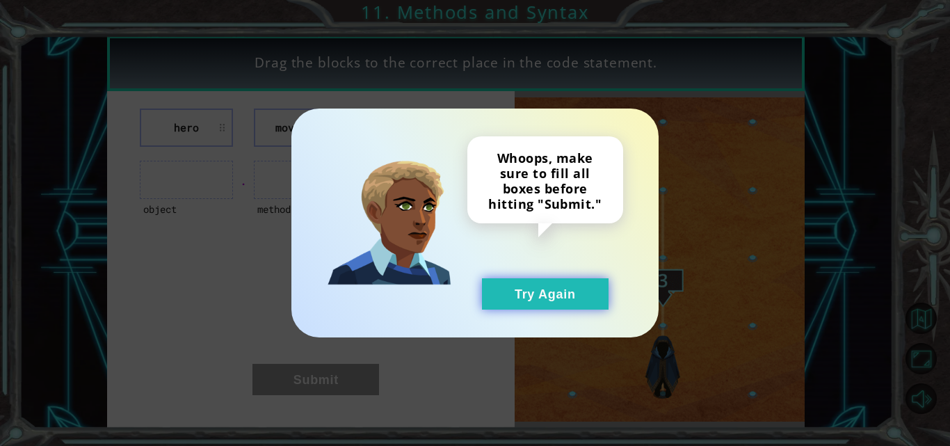
click at [554, 289] on button "Try Again" at bounding box center [545, 293] width 127 height 31
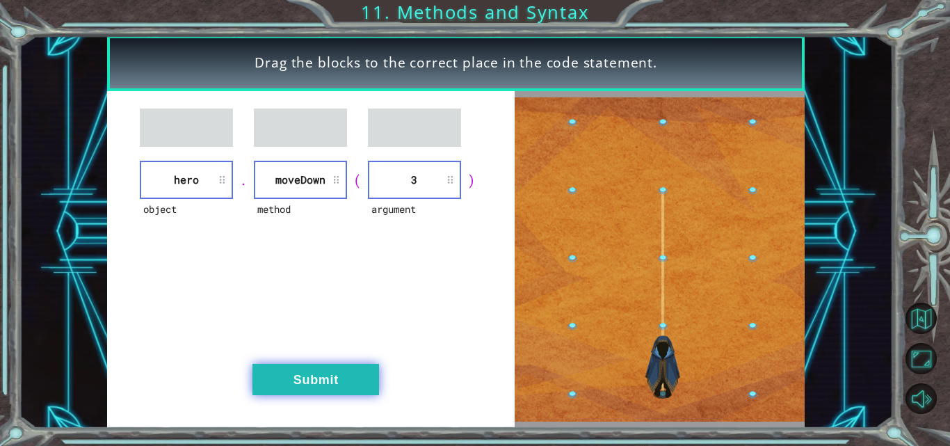
click at [332, 371] on button "Submit" at bounding box center [316, 379] width 127 height 31
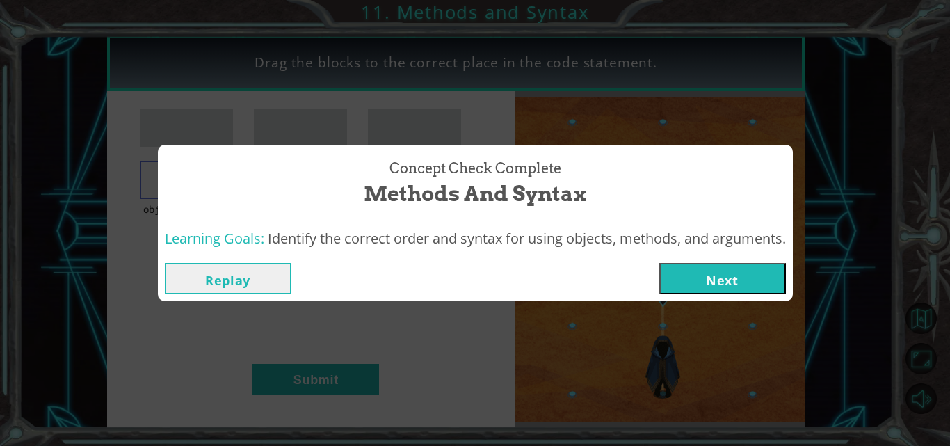
click at [675, 284] on button "Next" at bounding box center [722, 278] width 127 height 31
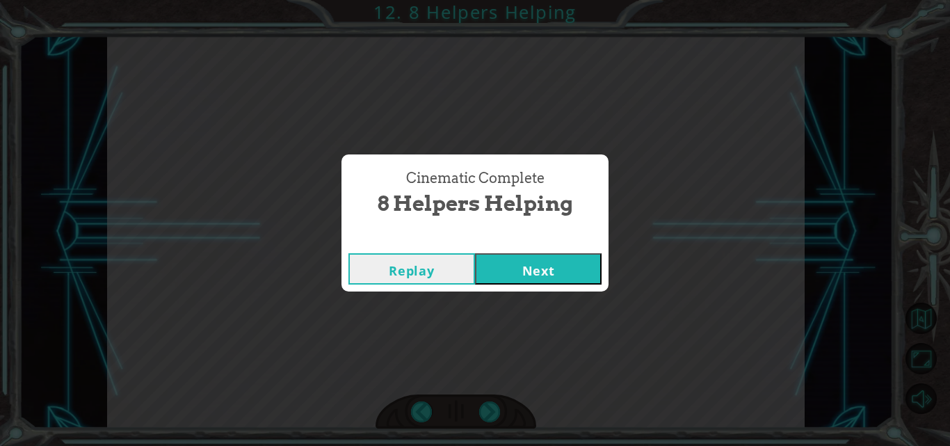
click at [581, 266] on button "Next" at bounding box center [538, 268] width 127 height 31
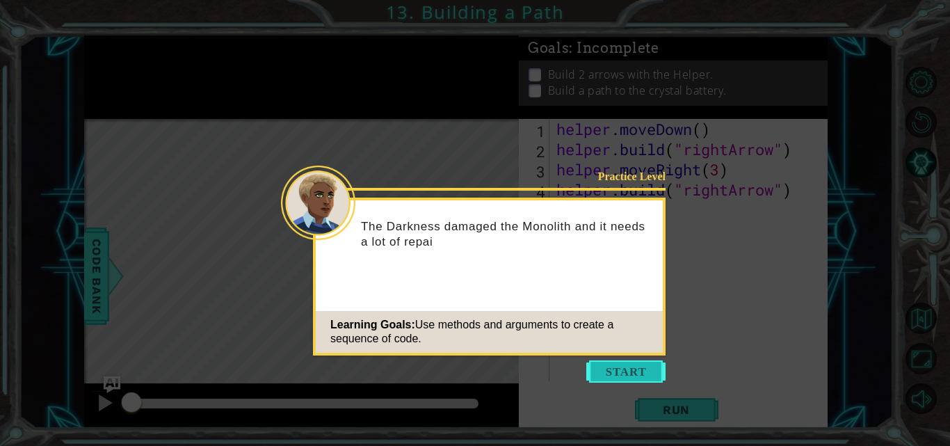
click at [620, 364] on button "Start" at bounding box center [625, 371] width 79 height 22
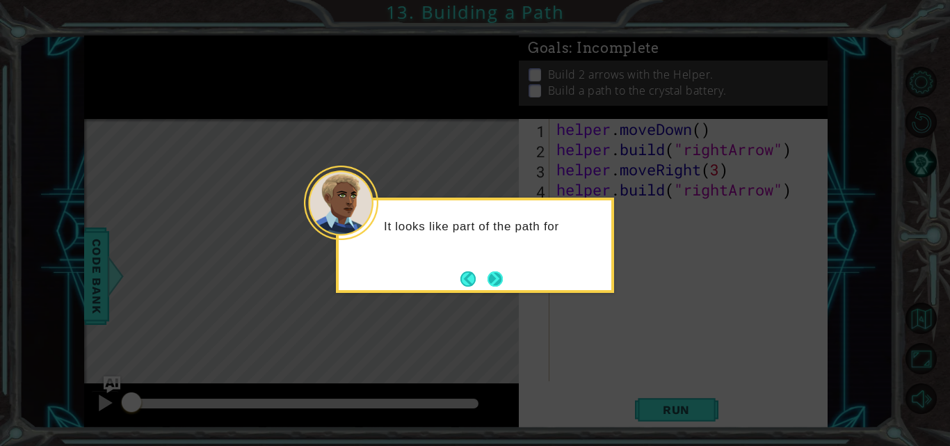
click at [499, 285] on button "Next" at bounding box center [495, 278] width 15 height 15
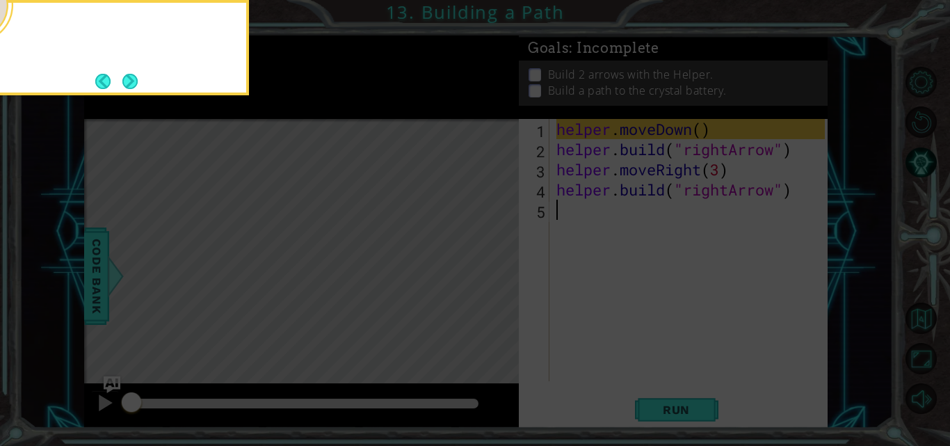
click at [499, 285] on icon at bounding box center [475, 67] width 950 height 758
drag, startPoint x: 135, startPoint y: 96, endPoint x: 132, endPoint y: 87, distance: 9.5
click at [132, 87] on body "1 ההההההההההההההההההההההההההההההההההההההההההההההההההההההההההההההההההההההההההההה…" at bounding box center [475, 223] width 950 height 446
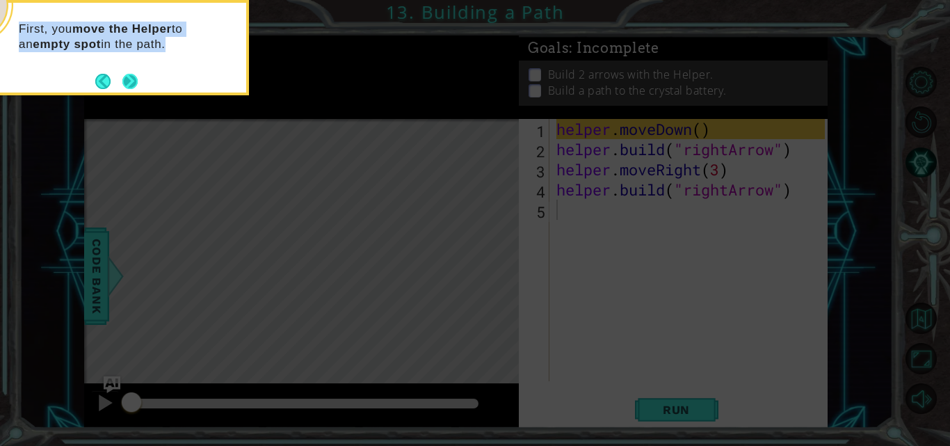
click at [132, 87] on button "Next" at bounding box center [129, 81] width 15 height 15
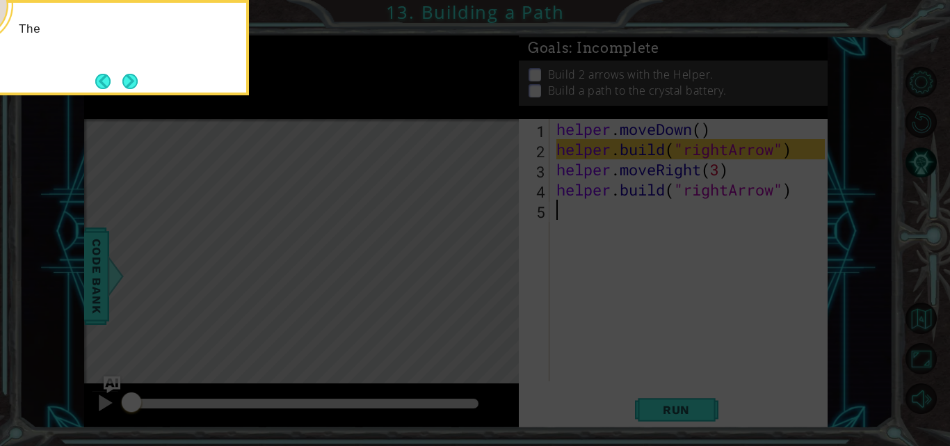
click at [132, 87] on button "Next" at bounding box center [129, 81] width 15 height 15
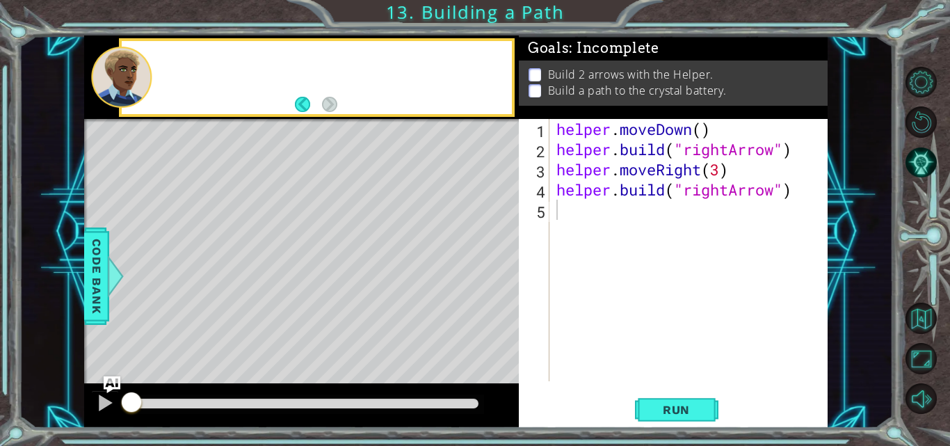
click at [132, 87] on div at bounding box center [121, 77] width 61 height 61
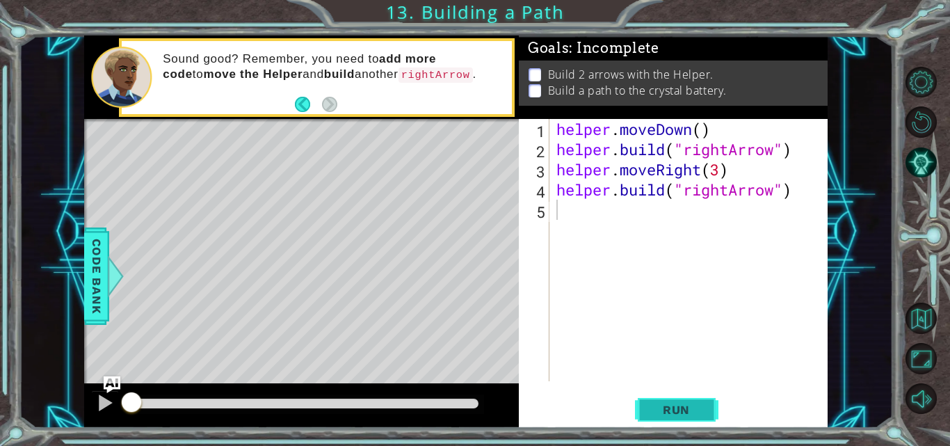
click at [675, 410] on span "Run" at bounding box center [676, 410] width 55 height 14
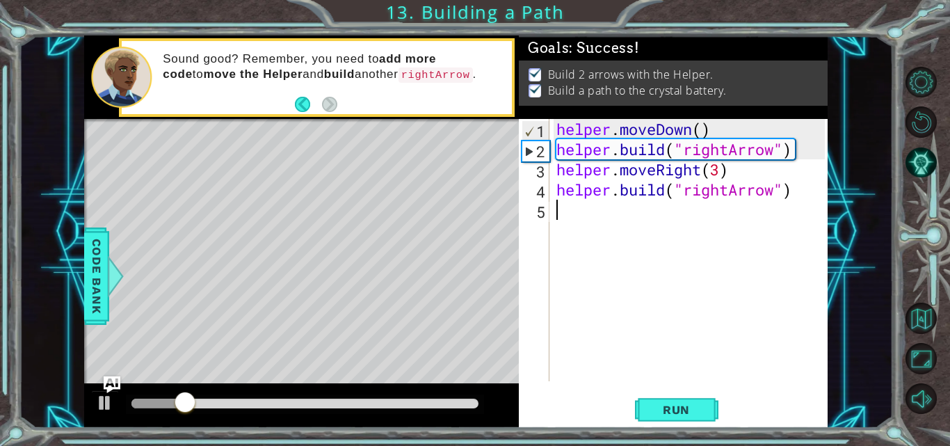
click at [472, 400] on div at bounding box center [304, 404] width 347 height 10
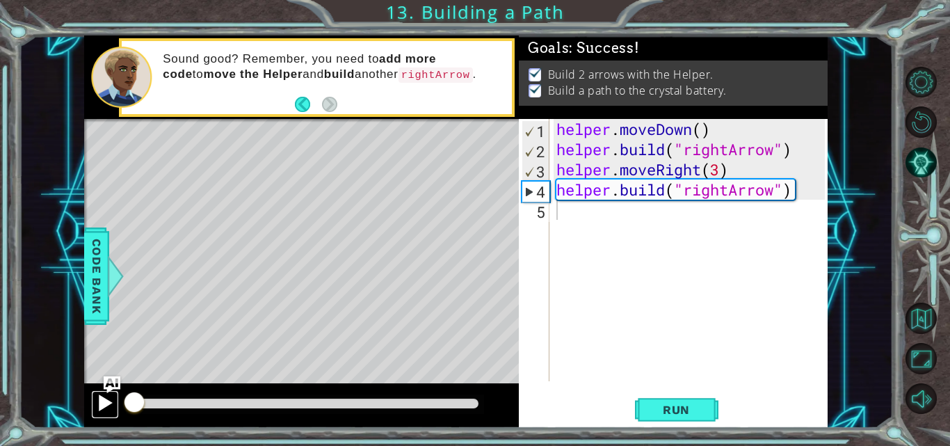
click at [112, 410] on div at bounding box center [105, 403] width 18 height 18
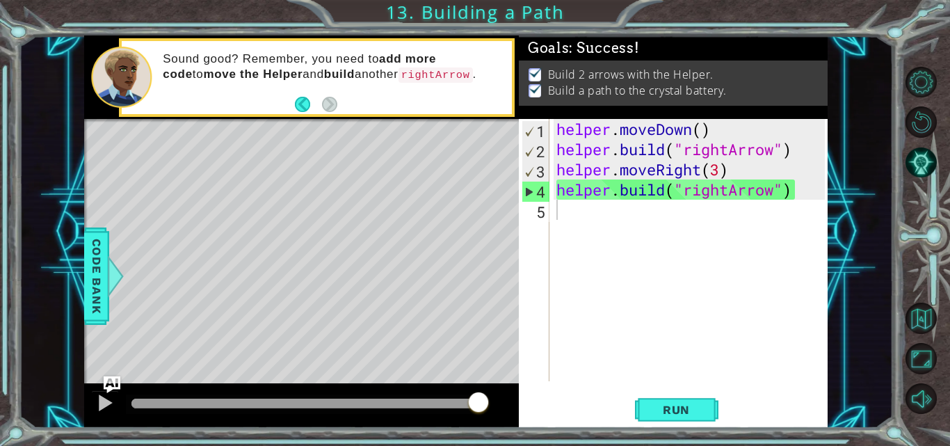
drag, startPoint x: 461, startPoint y: 408, endPoint x: 499, endPoint y: 405, distance: 38.4
click at [499, 405] on body "1 ההההההההההההההההההההההההההההההההההההההההההההההההההההההההההההההההההההההההההההה…" at bounding box center [475, 223] width 950 height 446
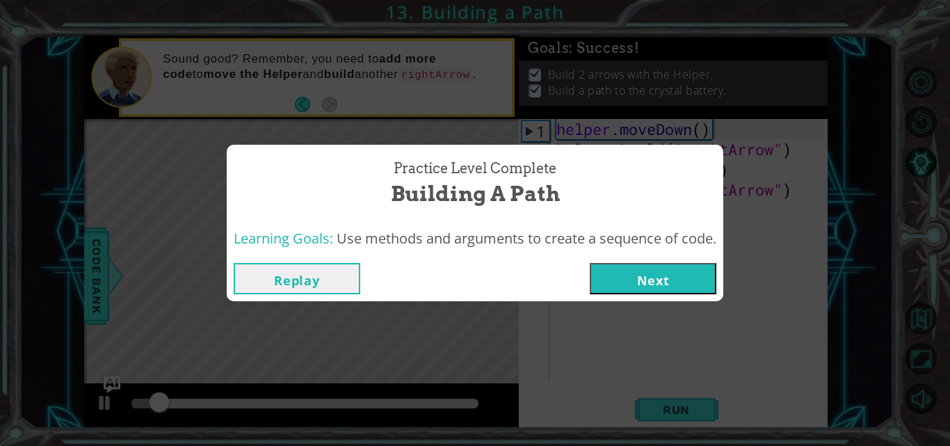
click at [664, 267] on button "Next" at bounding box center [653, 278] width 127 height 31
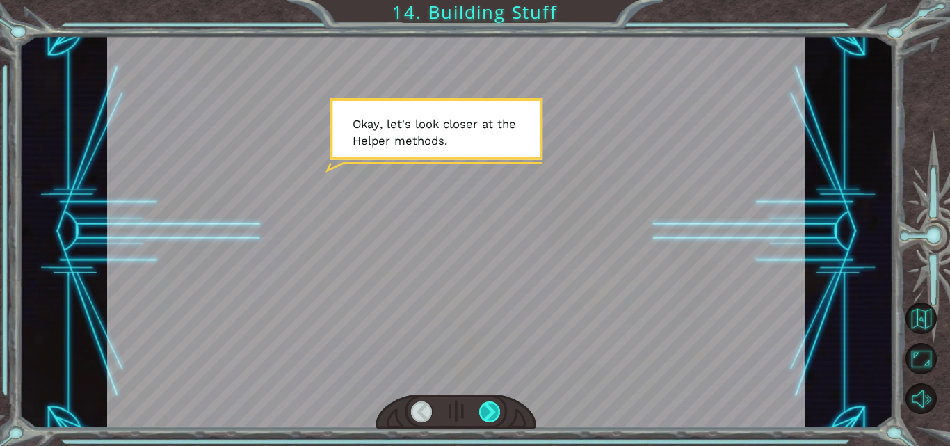
drag, startPoint x: 486, startPoint y: 423, endPoint x: 499, endPoint y: 416, distance: 14.3
click at [499, 416] on div at bounding box center [456, 411] width 161 height 35
click at [499, 416] on div at bounding box center [490, 411] width 22 height 21
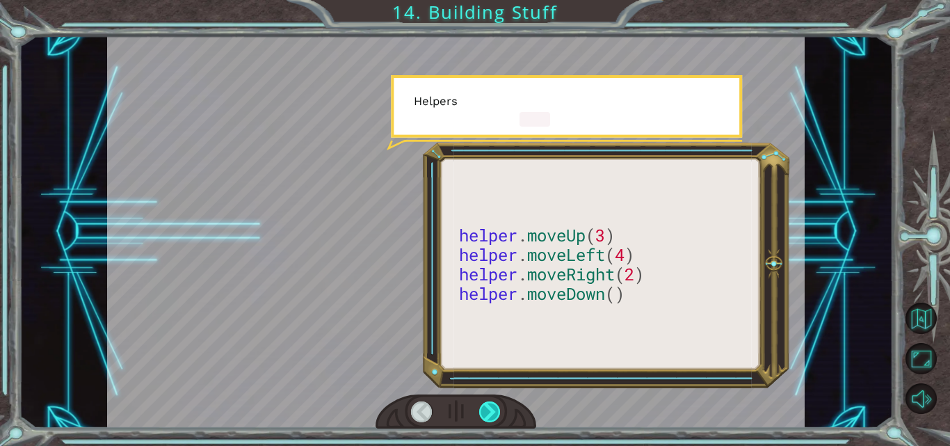
click at [499, 416] on div at bounding box center [490, 411] width 22 height 21
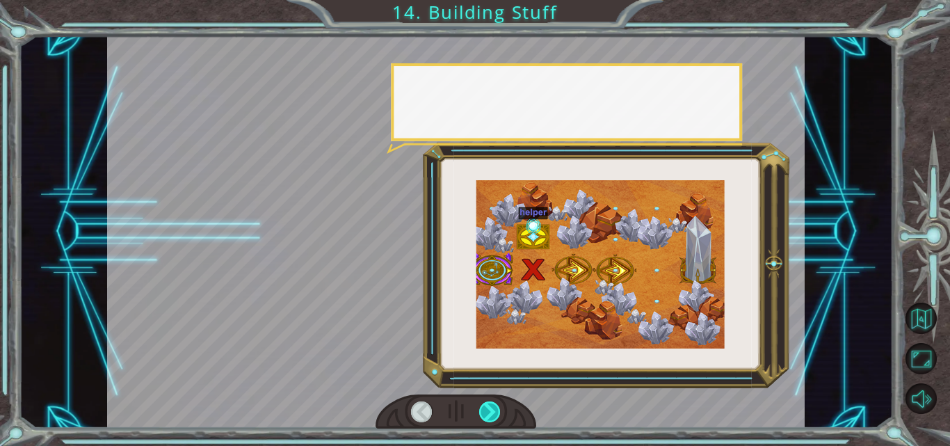
click at [499, 416] on div at bounding box center [490, 411] width 22 height 21
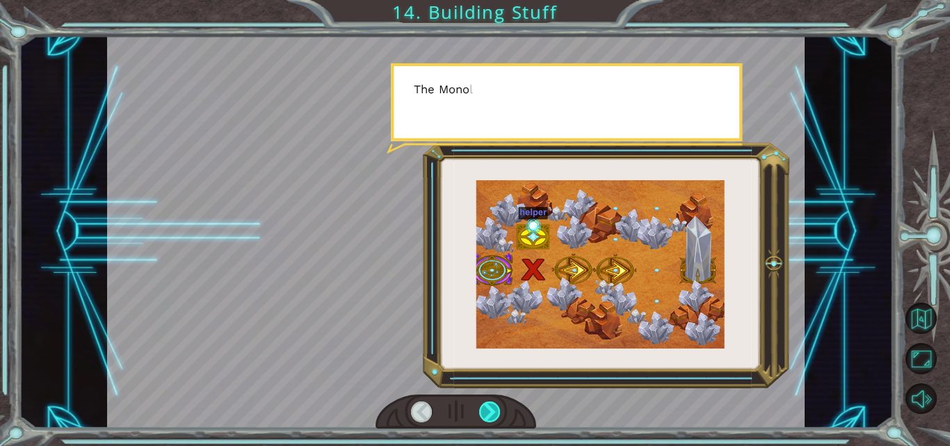
click at [499, 416] on div at bounding box center [490, 411] width 22 height 21
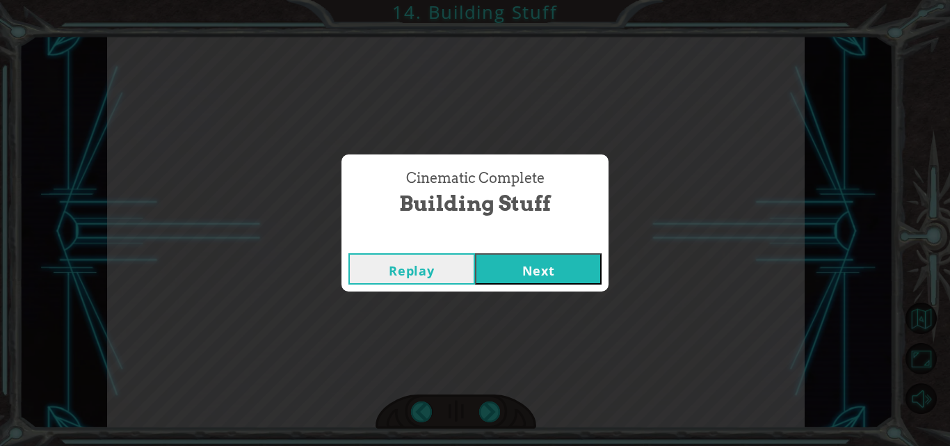
click at [547, 282] on button "Next" at bounding box center [538, 268] width 127 height 31
